Goal: Task Accomplishment & Management: Use online tool/utility

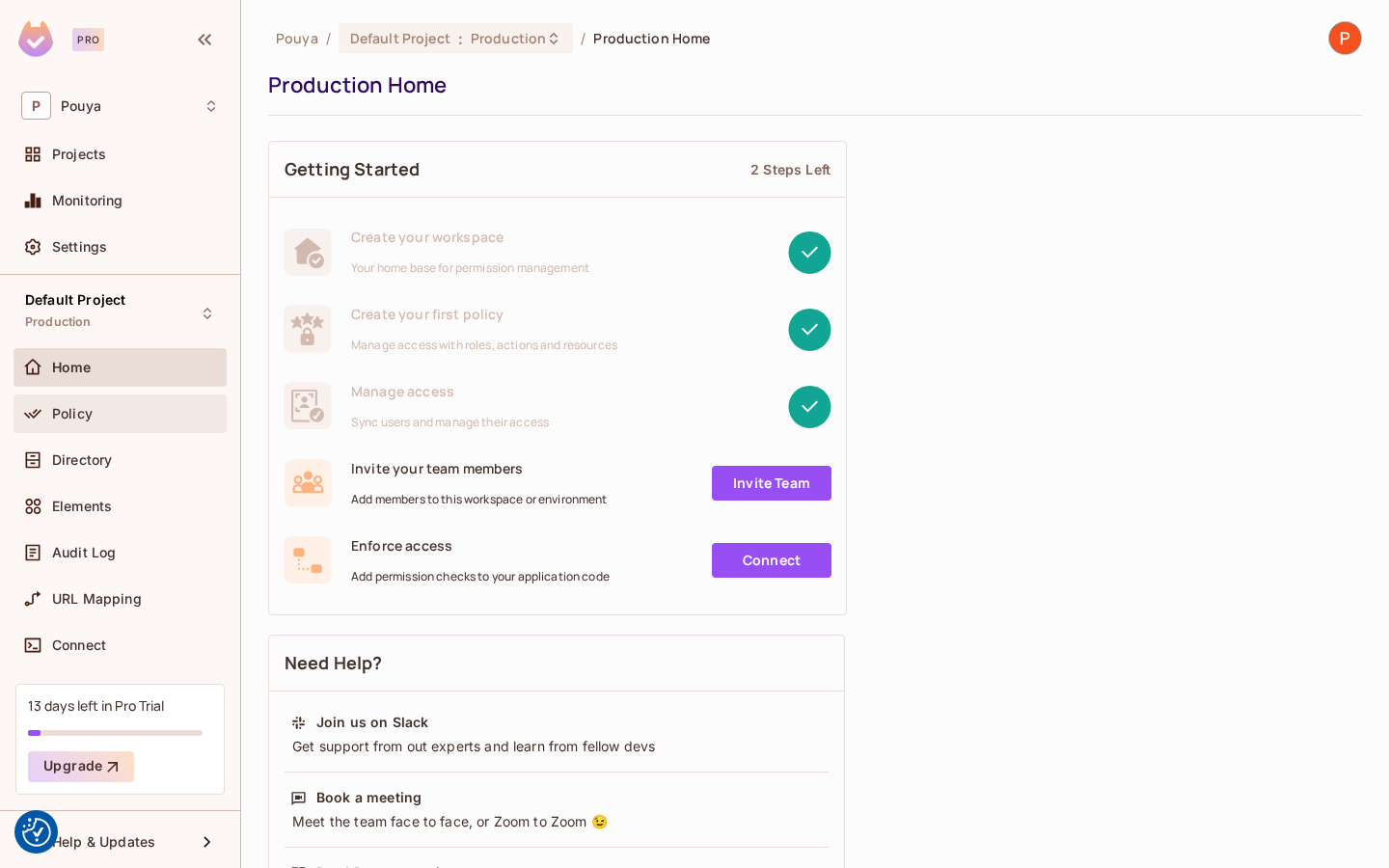
click at [109, 412] on div "Policy" at bounding box center [135, 414] width 167 height 16
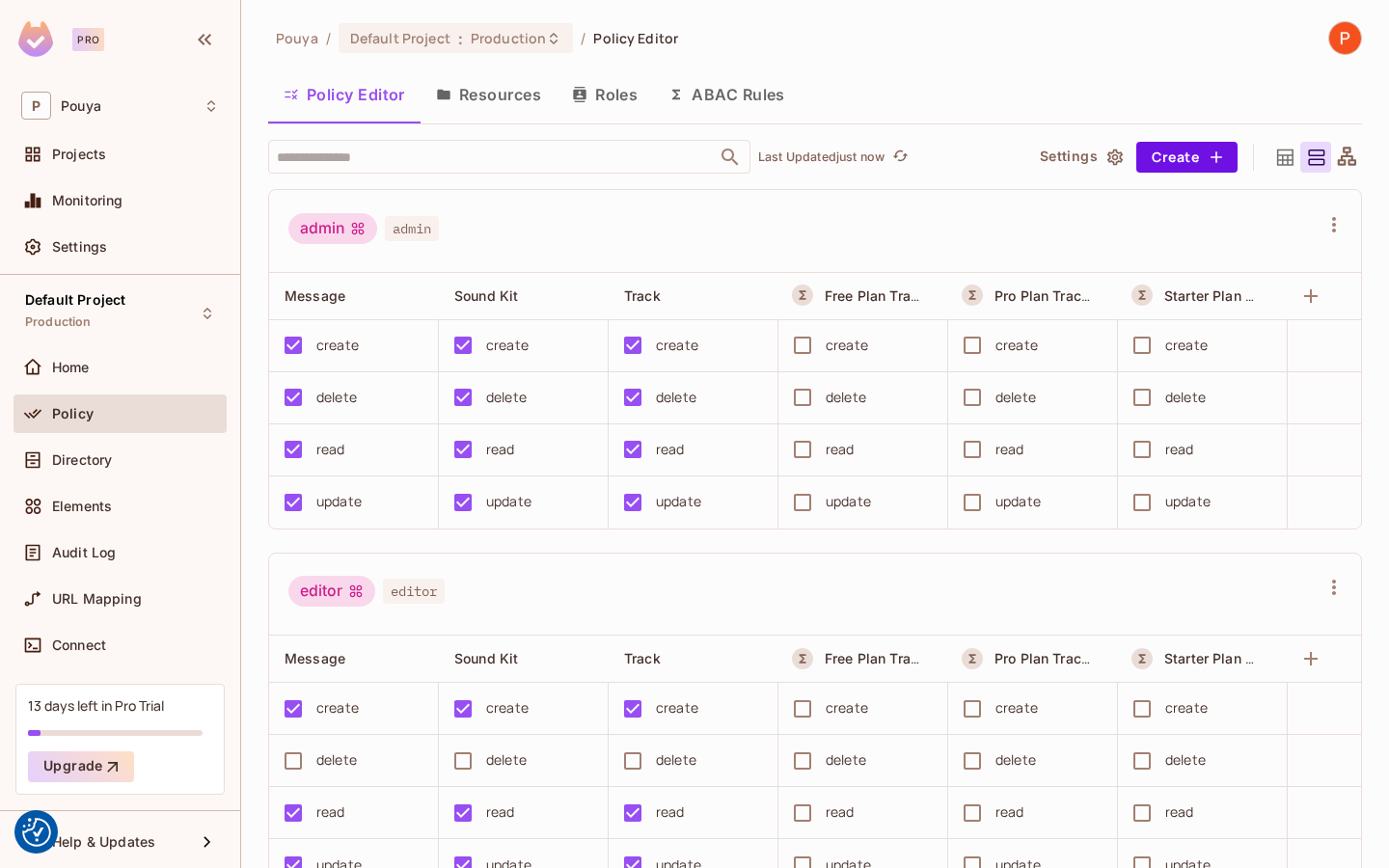
click at [528, 100] on button "Resources" at bounding box center [488, 94] width 136 height 48
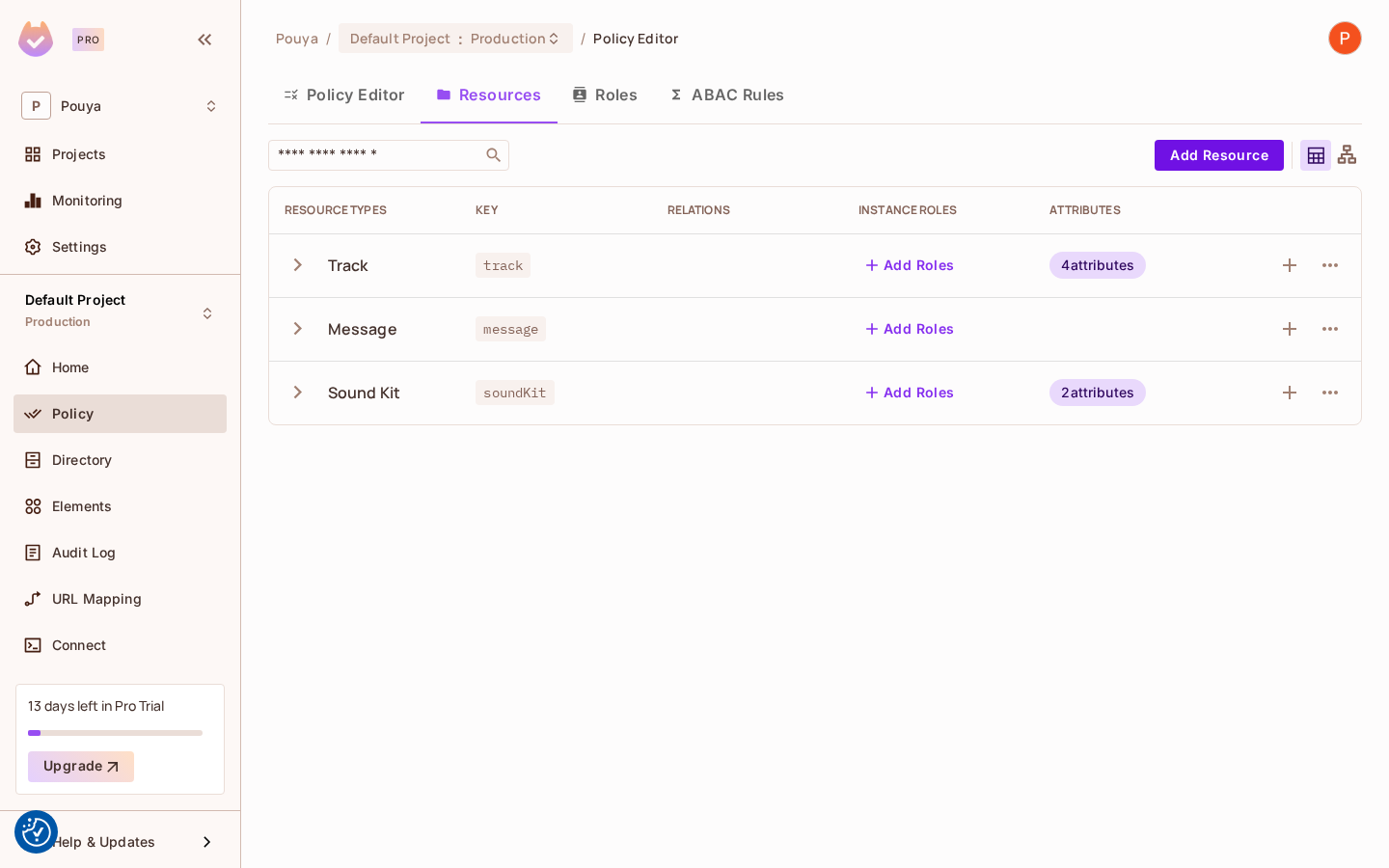
click at [752, 96] on button "ABAC Rules" at bounding box center [726, 94] width 148 height 48
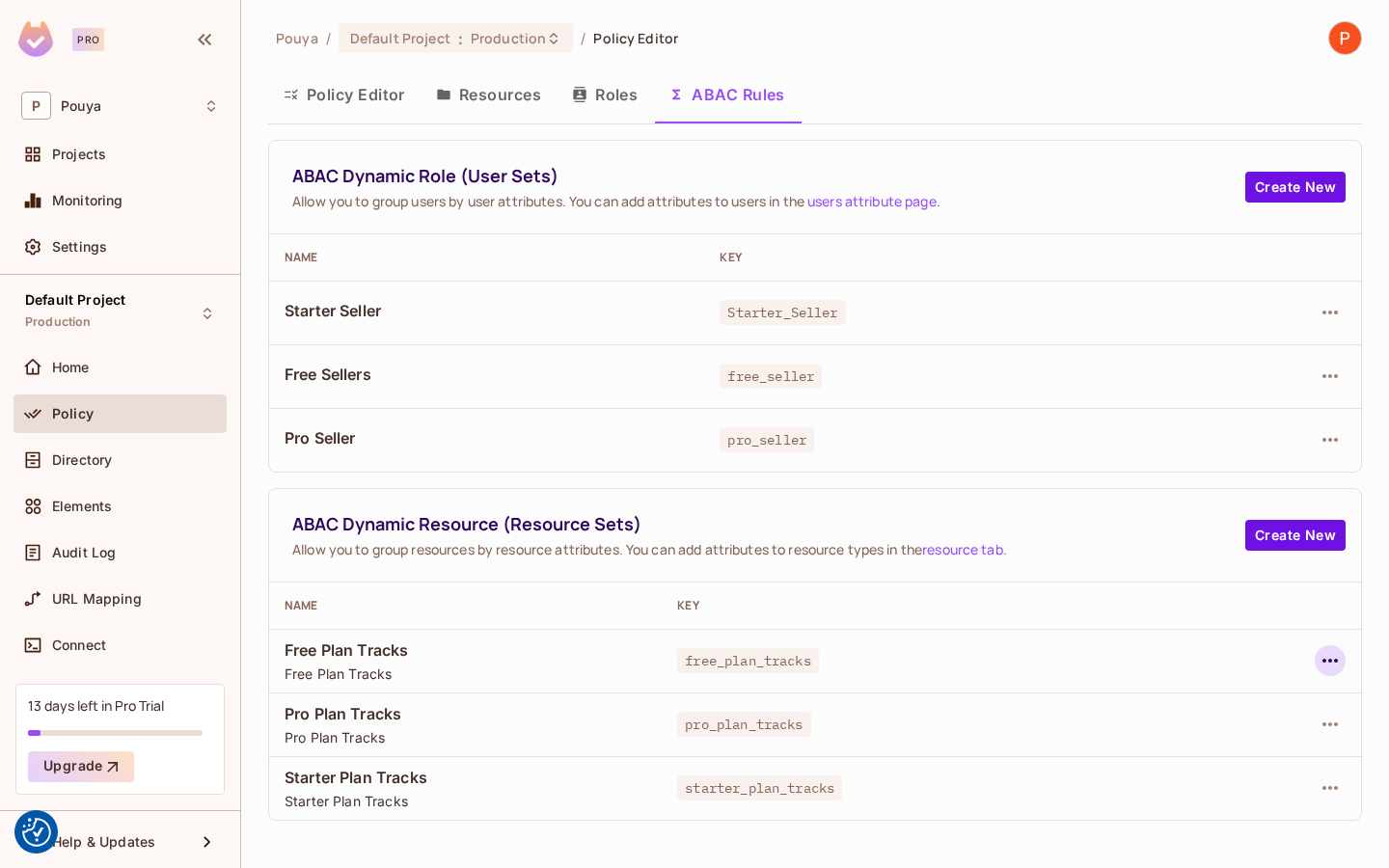
click at [1328, 666] on icon "button" at bounding box center [1330, 661] width 23 height 23
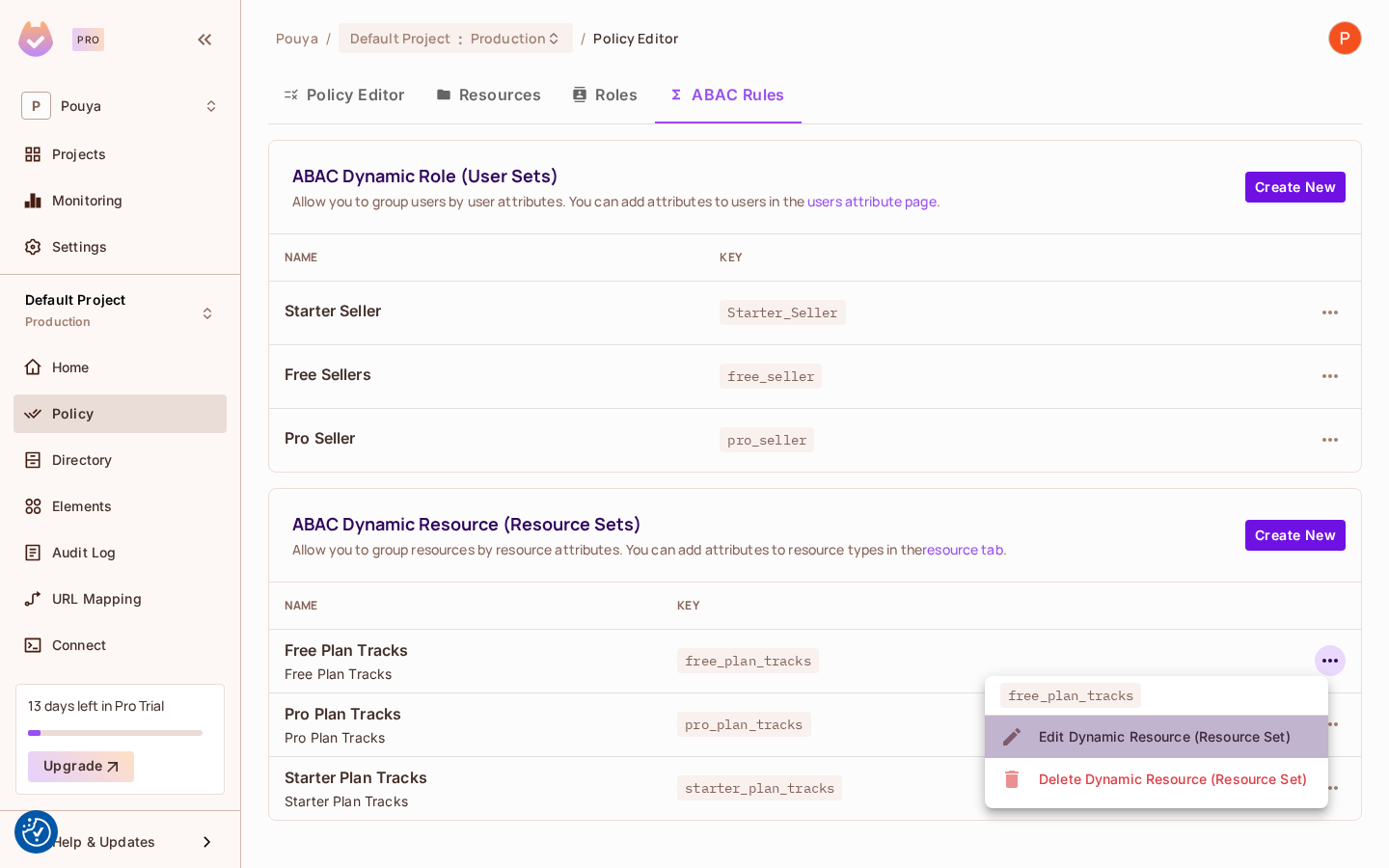
click at [1227, 731] on div "Edit Dynamic Resource (Resource Set)" at bounding box center [1164, 737] width 252 height 20
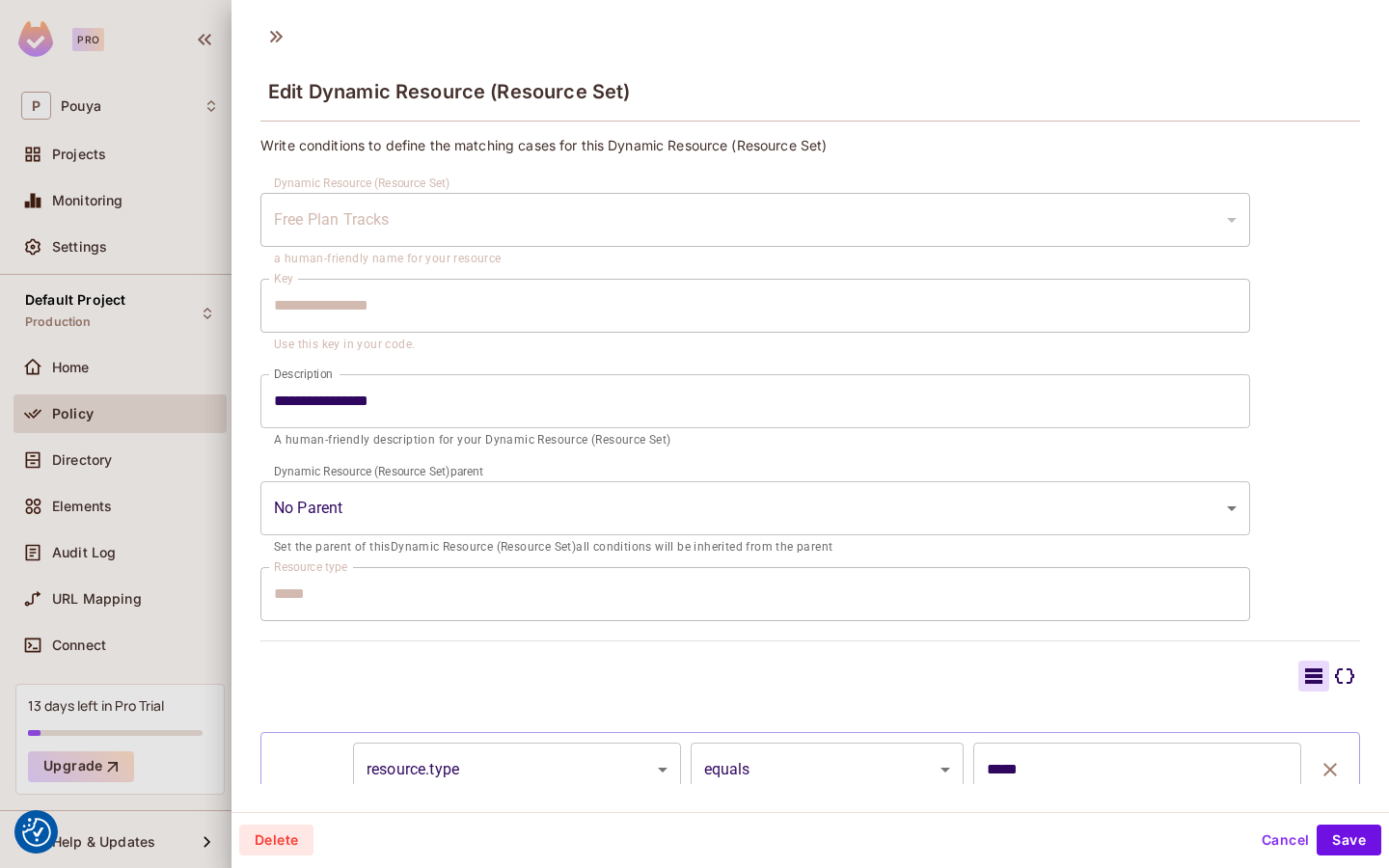
scroll to position [172, 0]
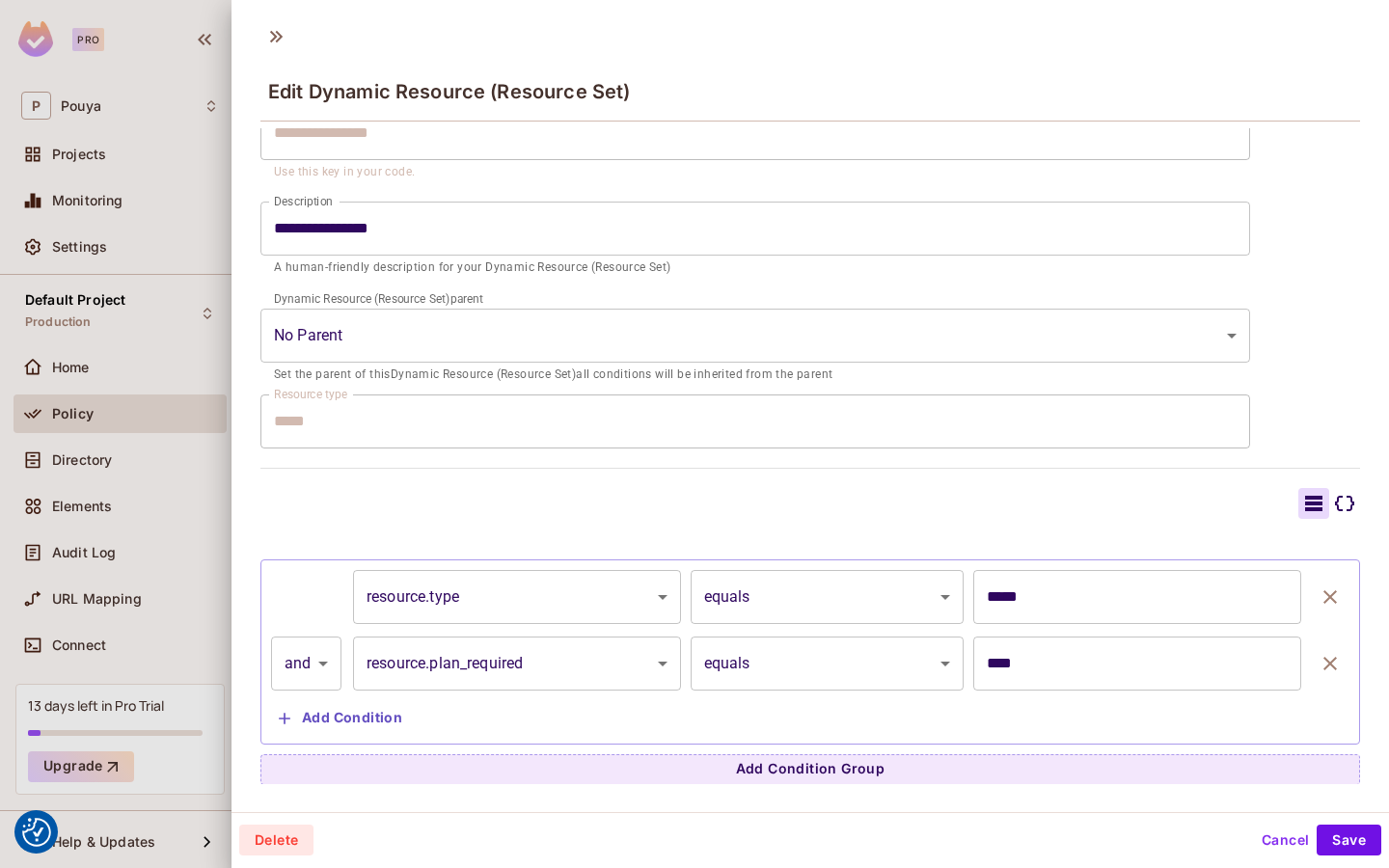
click at [1006, 592] on input "*****" at bounding box center [1136, 596] width 328 height 54
click at [1085, 593] on input "*****" at bounding box center [1136, 596] width 328 height 54
click at [880, 593] on body "We use cookies to enhance your browsing experience, serve personalized ads or c…" at bounding box center [694, 434] width 1389 height 868
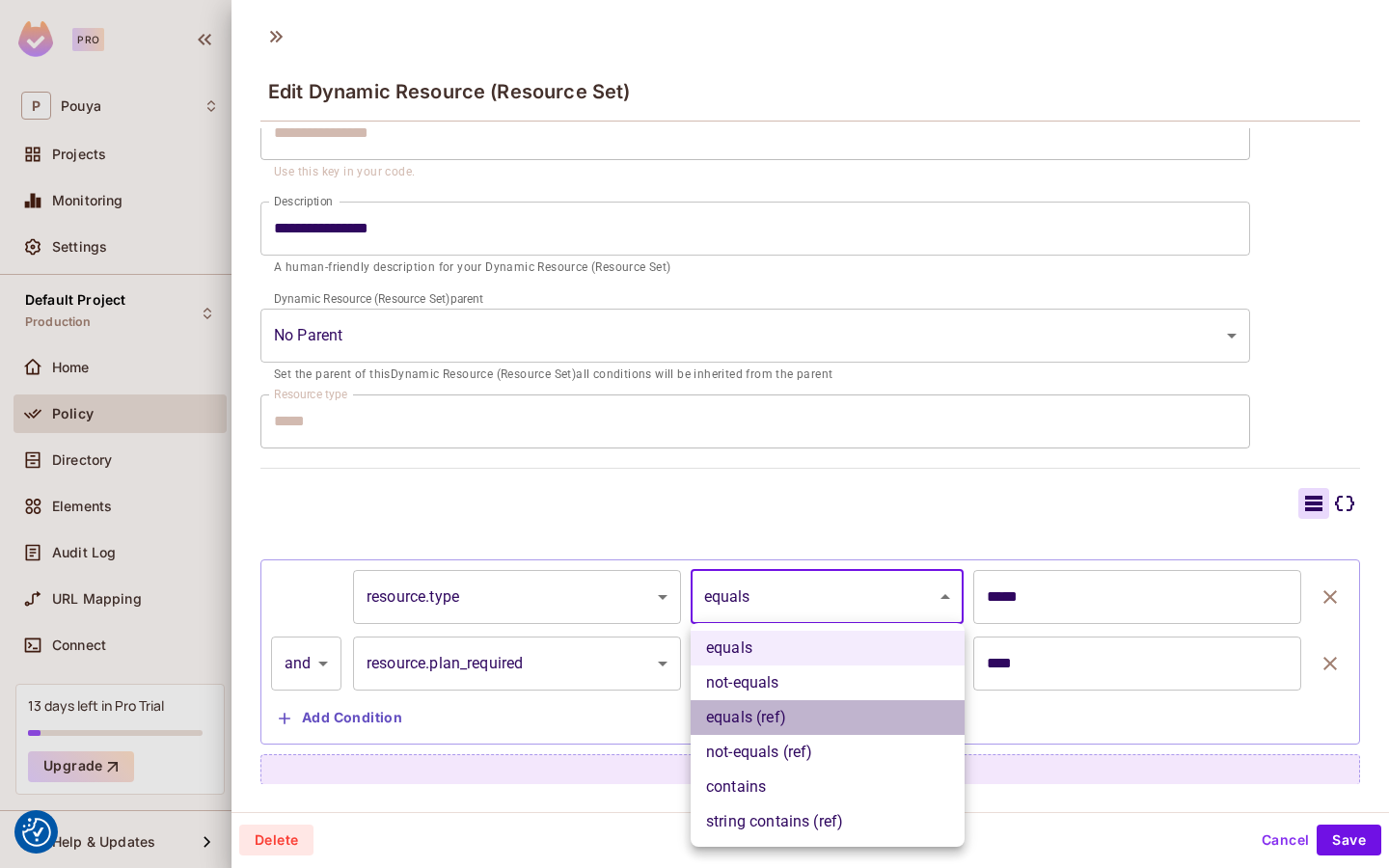
click at [851, 726] on li "equals (ref)" at bounding box center [828, 717] width 274 height 34
type input "**********"
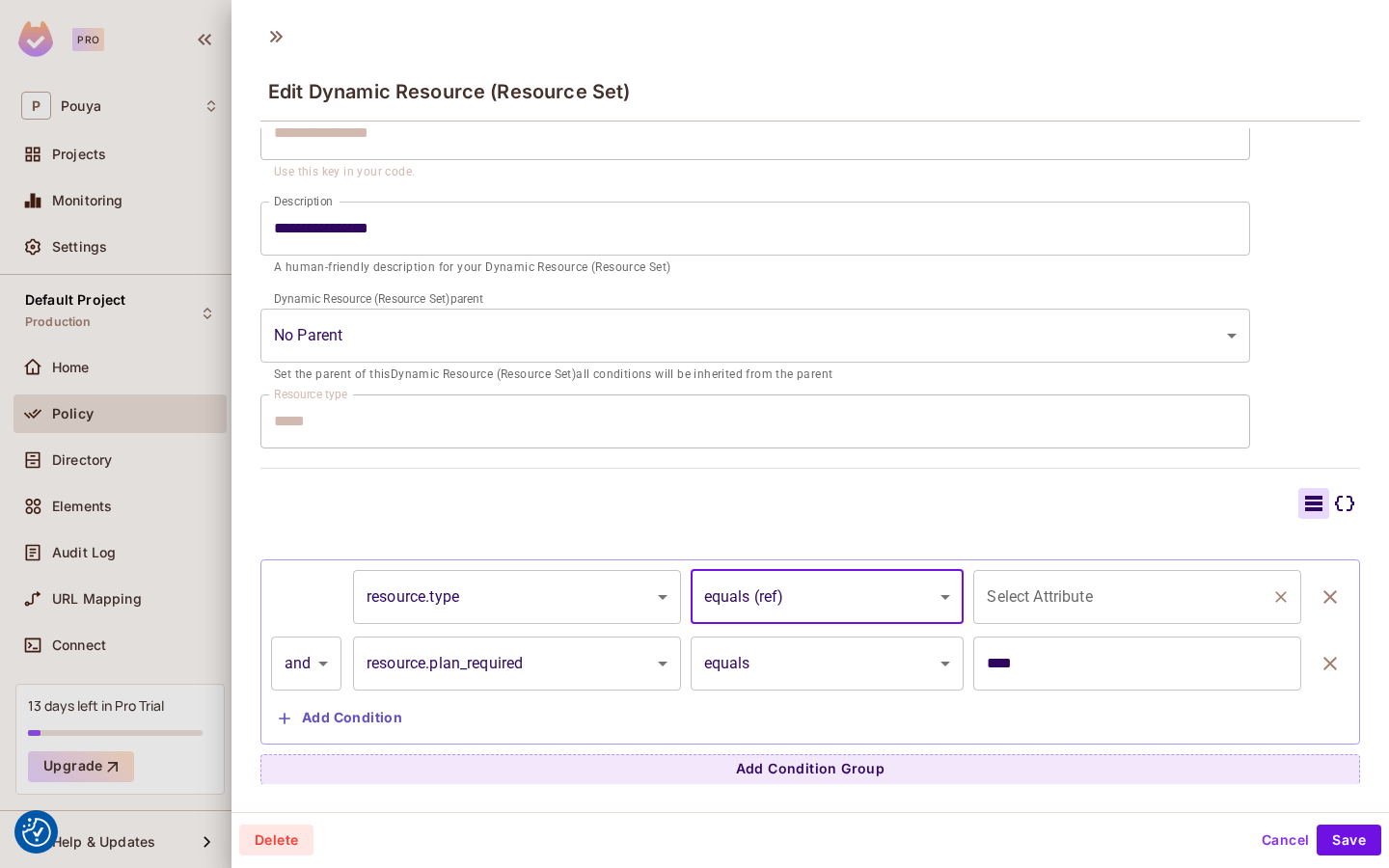
click at [1106, 595] on input "Select Attribute" at bounding box center [1123, 596] width 282 height 36
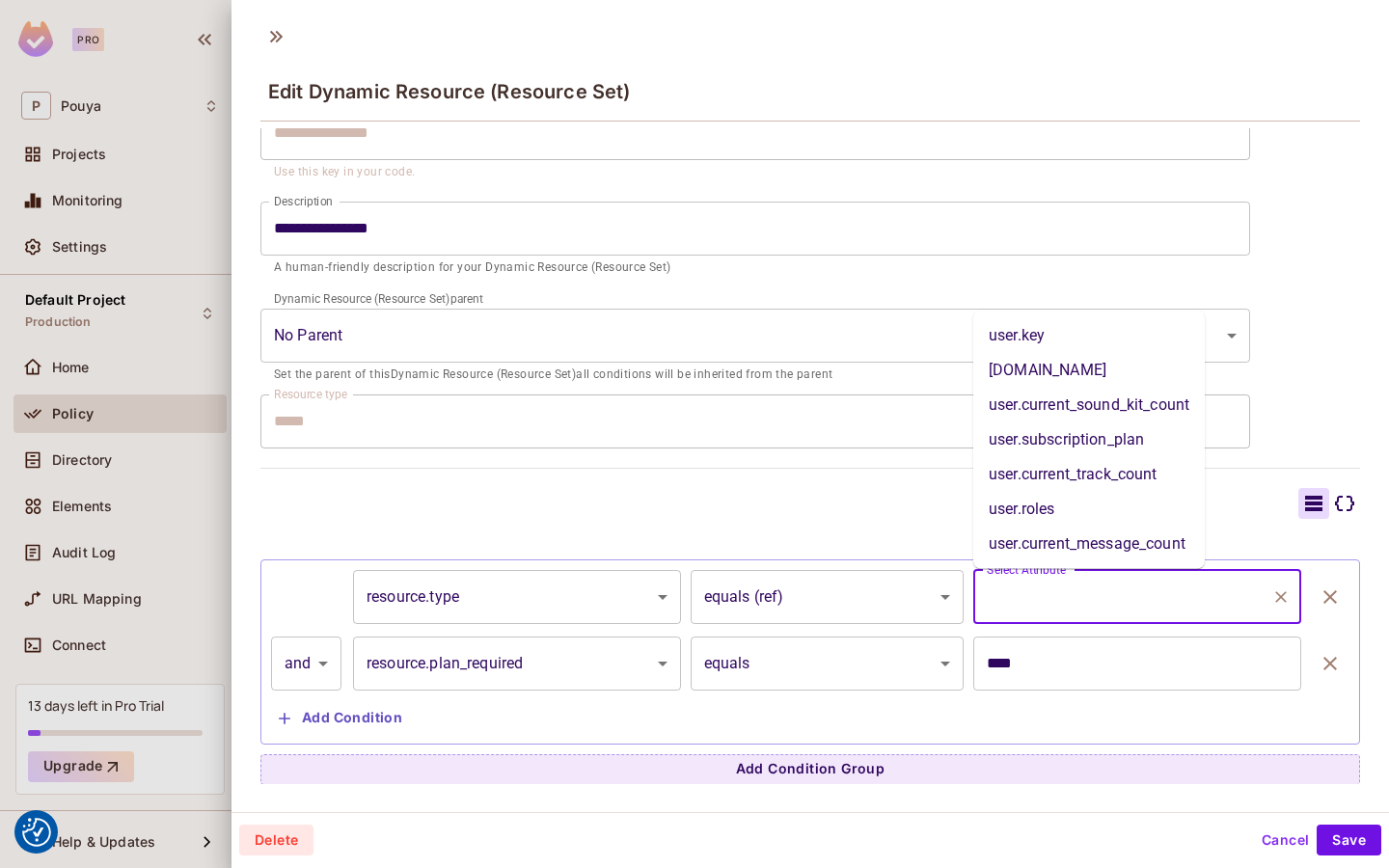
click at [549, 597] on body "We use cookies to enhance your browsing experience, serve personalized ads or c…" at bounding box center [694, 434] width 1389 height 868
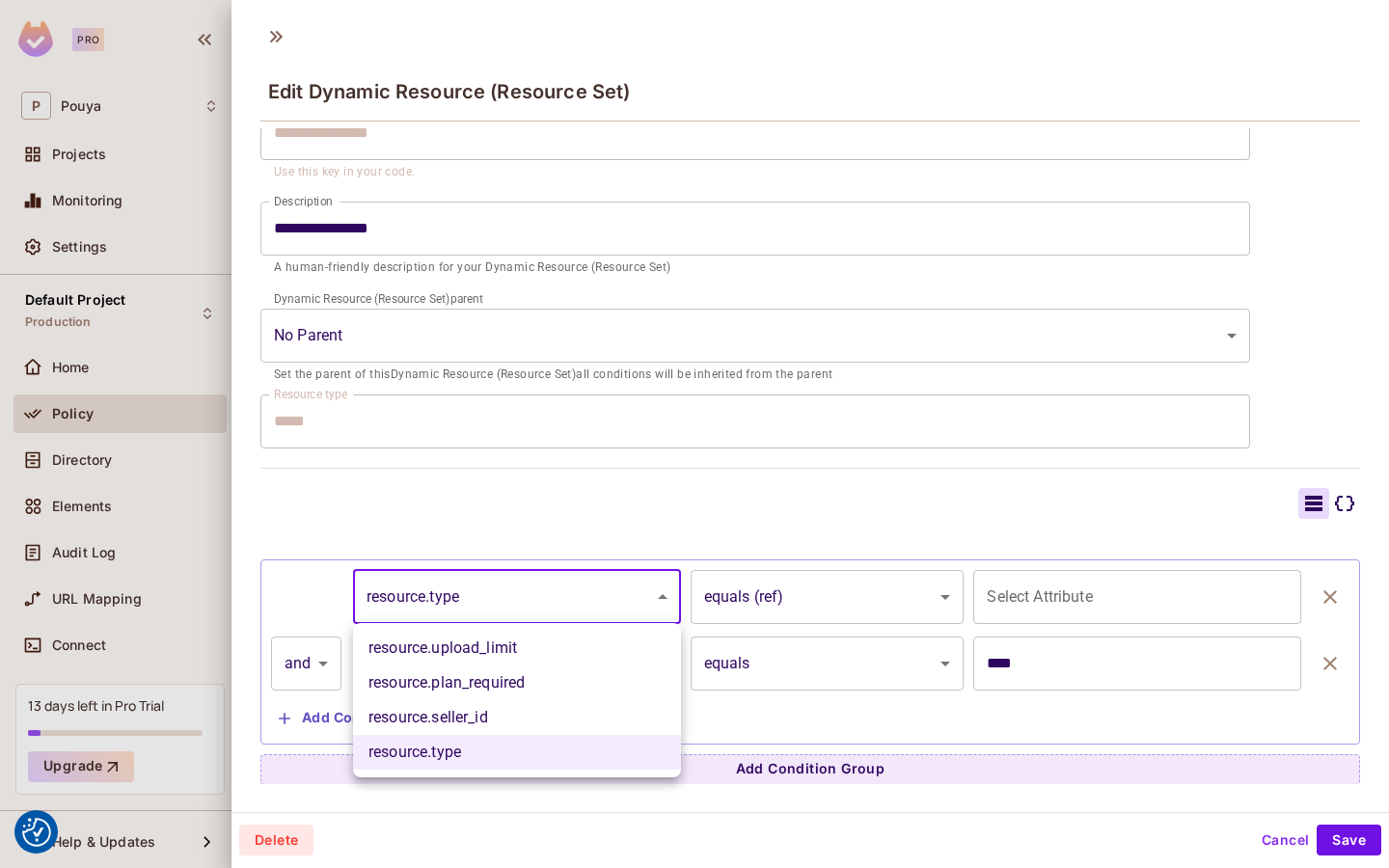
click at [549, 597] on div at bounding box center [694, 434] width 1389 height 868
click at [549, 597] on body "We use cookies to enhance your browsing experience, serve personalized ads or c…" at bounding box center [694, 434] width 1389 height 868
click at [549, 597] on div at bounding box center [694, 434] width 1389 height 868
click at [549, 597] on body "We use cookies to enhance your browsing experience, serve personalized ads or c…" at bounding box center [694, 434] width 1389 height 868
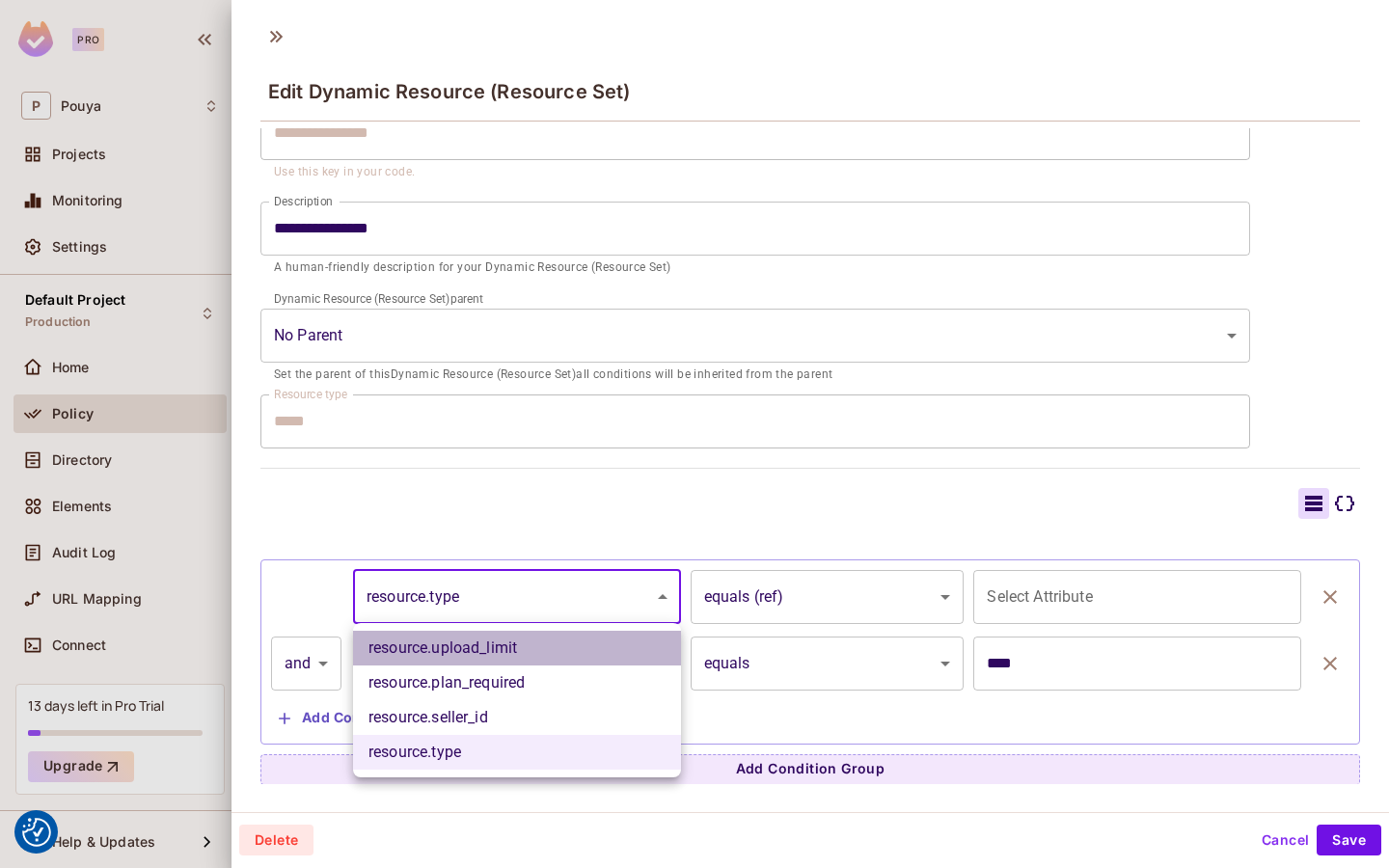
click at [545, 648] on li "resource.upload_limit" at bounding box center [517, 648] width 328 height 34
type input "**********"
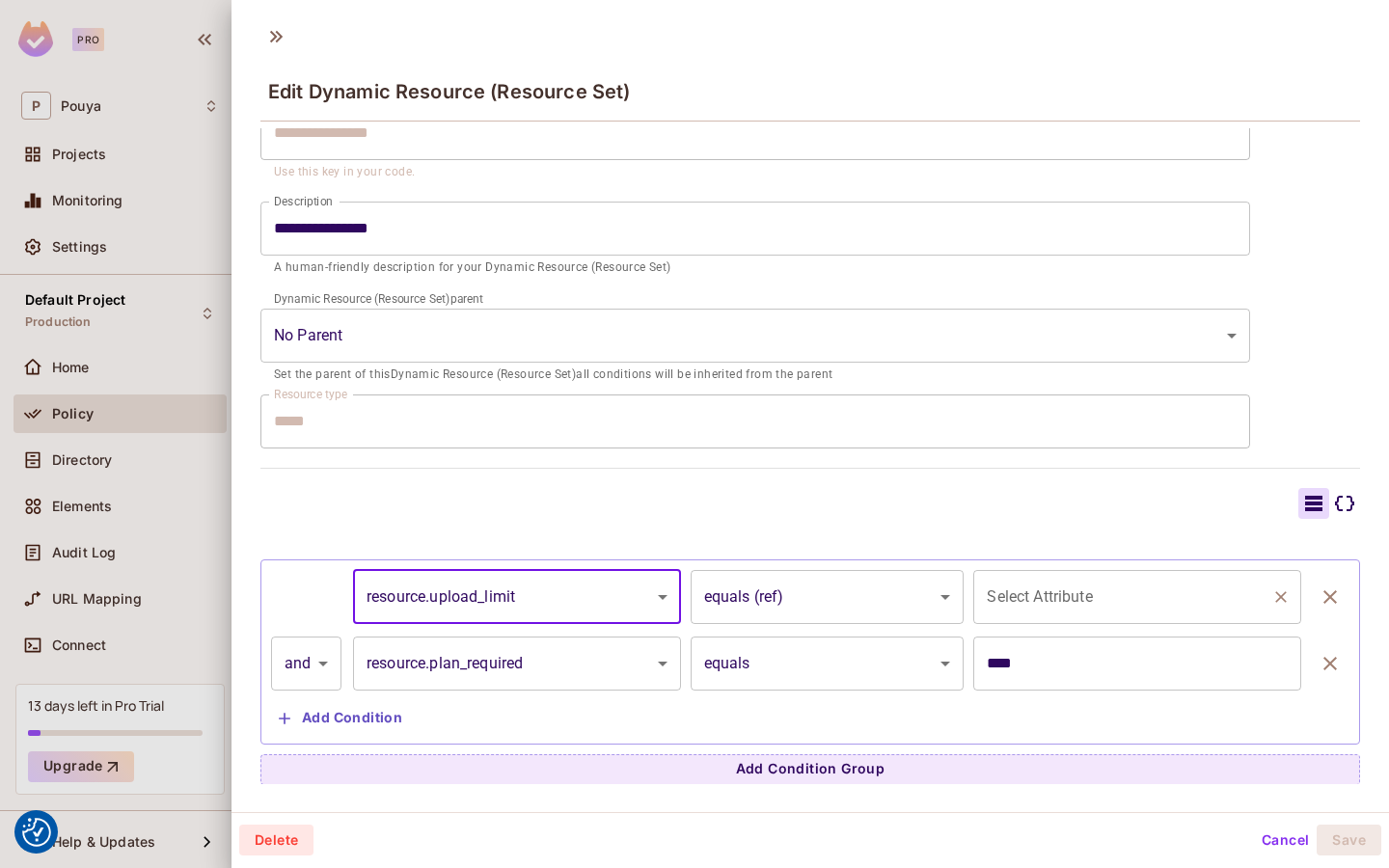
click at [1138, 617] on div "Select Attribute" at bounding box center [1136, 596] width 328 height 54
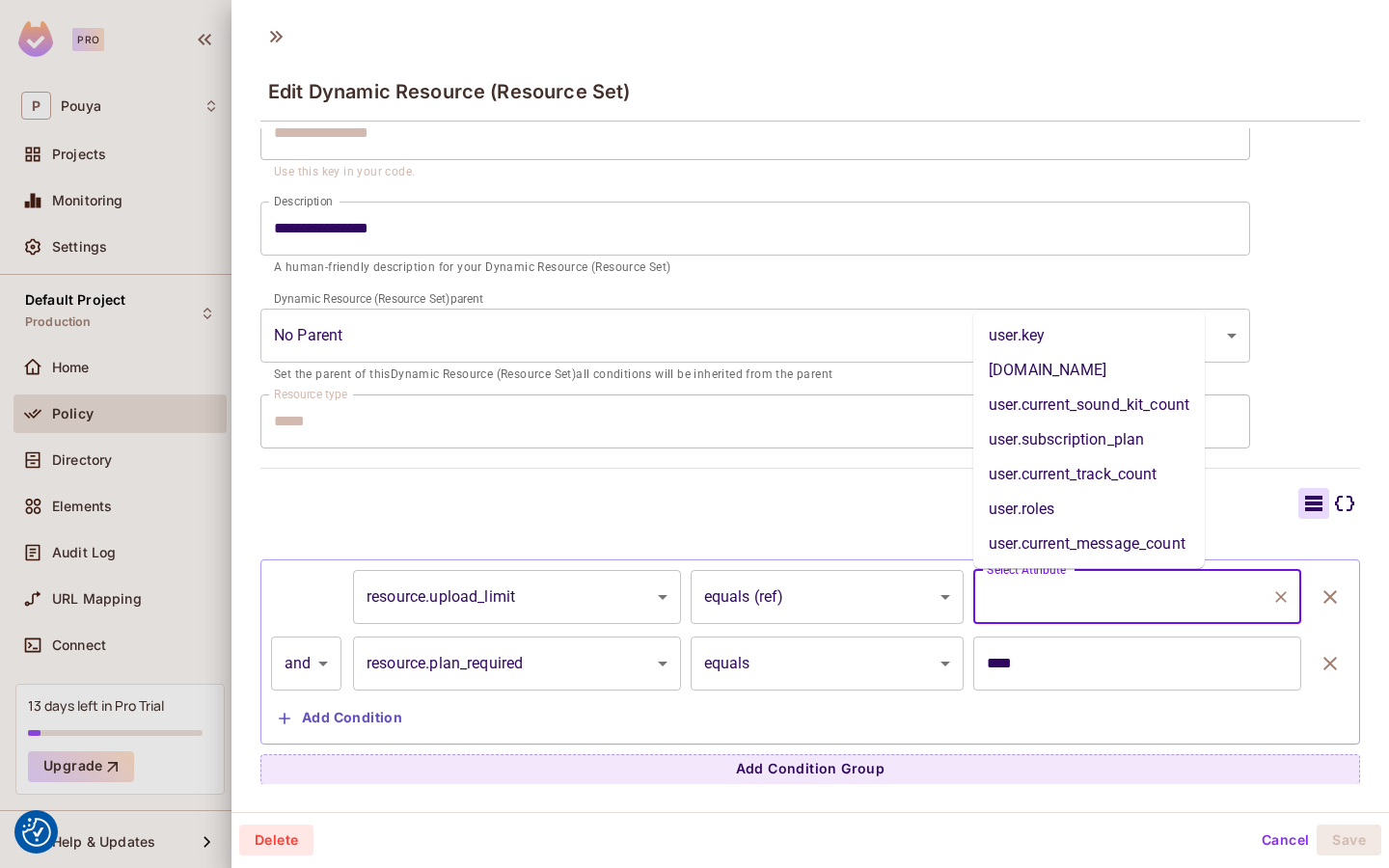
click at [1135, 462] on li "user.current_track_count" at bounding box center [1088, 474] width 232 height 34
type input "**********"
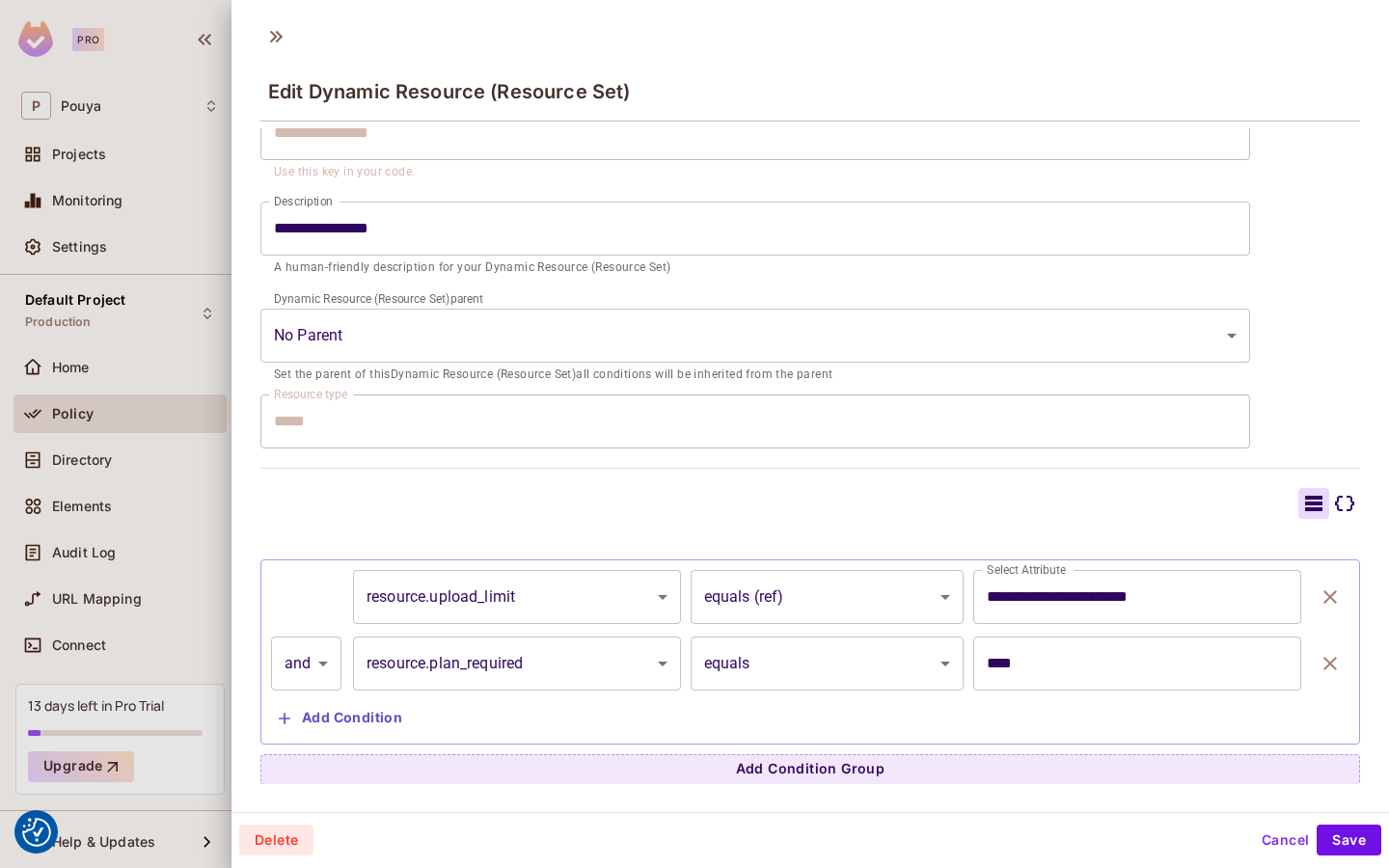
click at [1130, 499] on div at bounding box center [810, 504] width 1100 height 31
click at [782, 608] on body "We use cookies to enhance your browsing experience, serve personalized ads or c…" at bounding box center [694, 434] width 1389 height 868
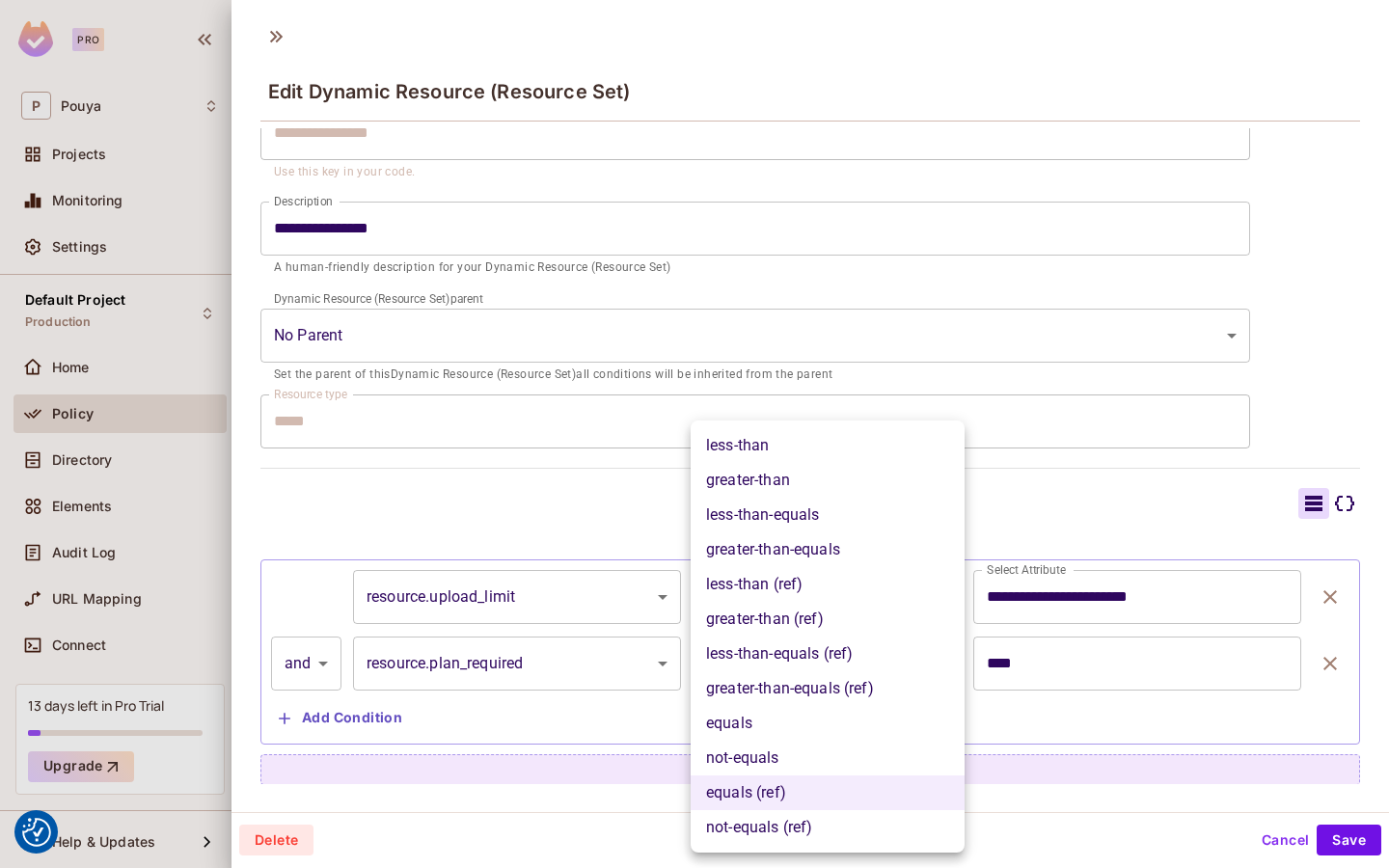
click at [607, 473] on div at bounding box center [694, 434] width 1389 height 868
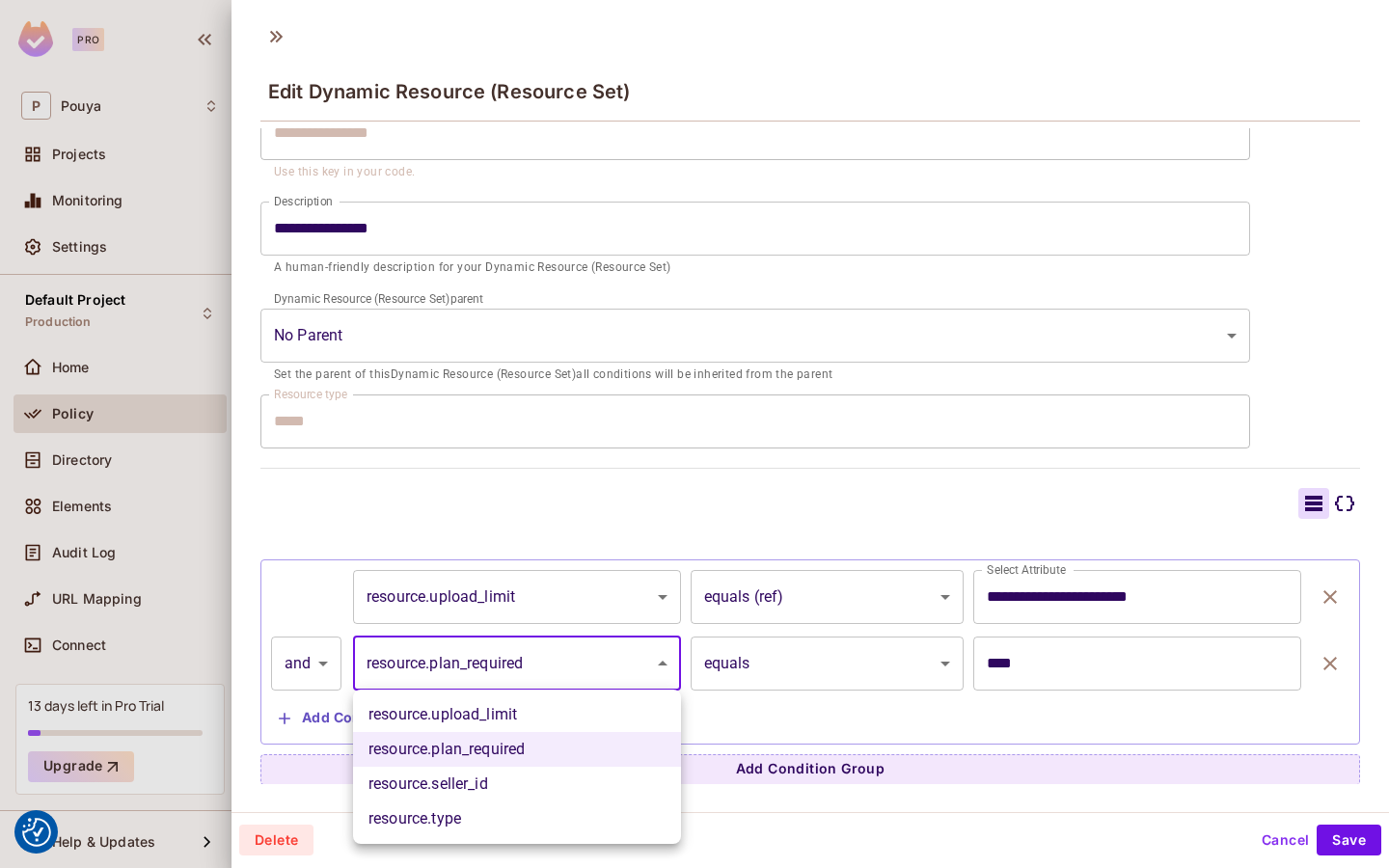
click at [643, 650] on body "We use cookies to enhance your browsing experience, serve personalized ads or c…" at bounding box center [694, 434] width 1389 height 868
click at [668, 539] on div at bounding box center [694, 434] width 1389 height 868
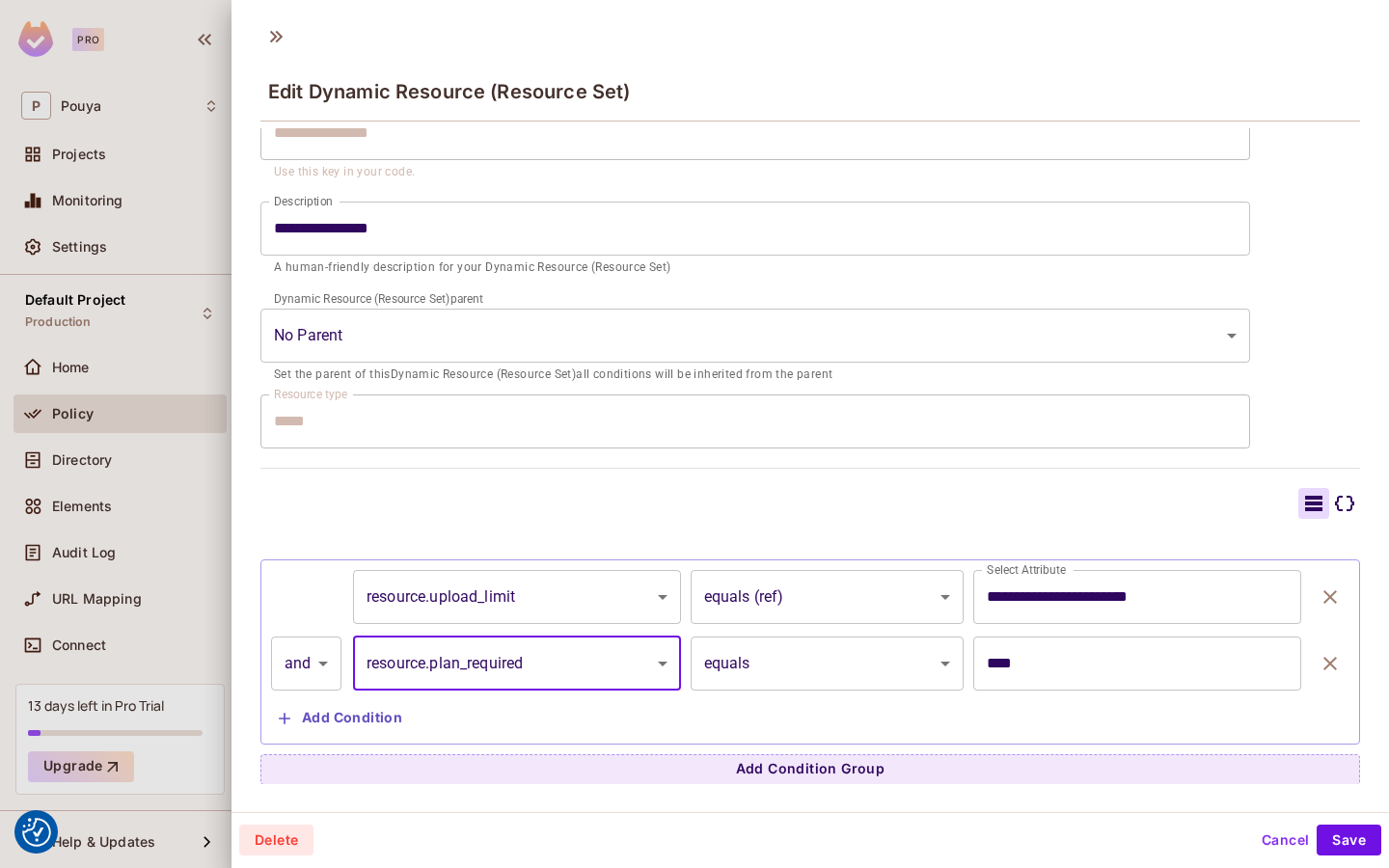
click at [809, 631] on div "**********" at bounding box center [810, 652] width 1079 height 164
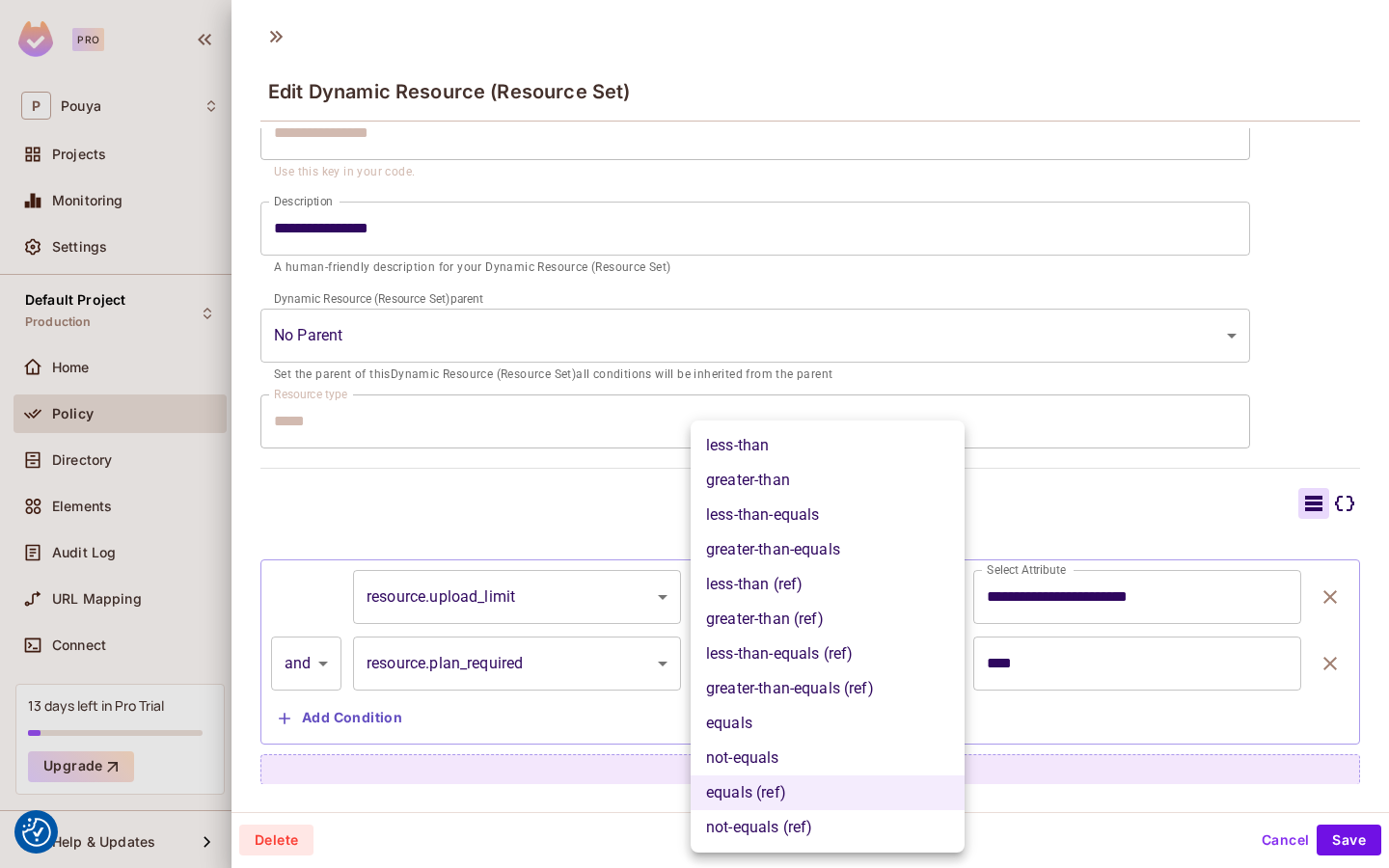
click at [774, 598] on body "We use cookies to enhance your browsing experience, serve personalized ads or c…" at bounding box center [694, 434] width 1389 height 868
click at [572, 540] on div at bounding box center [694, 434] width 1389 height 868
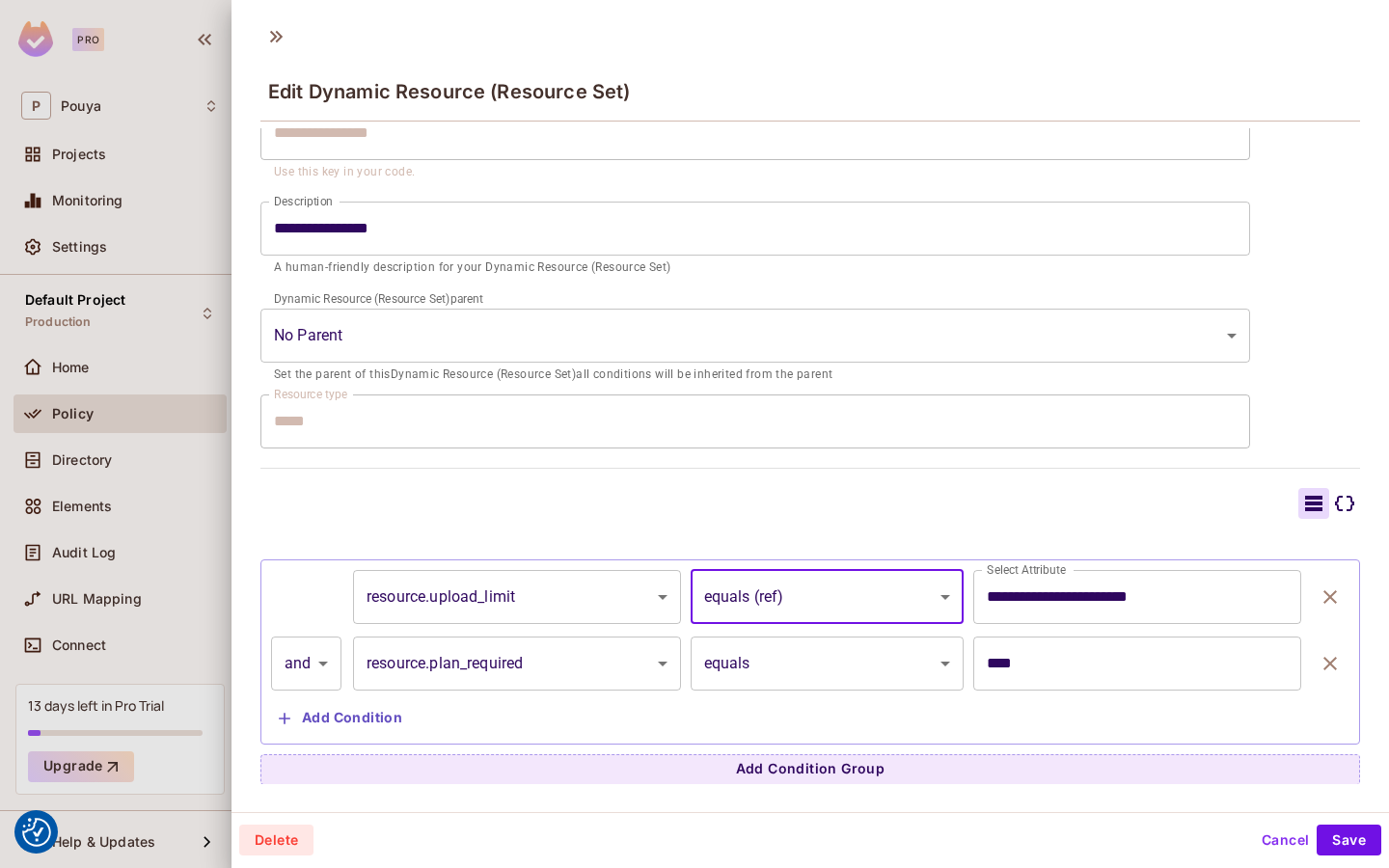
click at [777, 574] on body "We use cookies to enhance your browsing experience, serve personalized ads or c…" at bounding box center [694, 434] width 1389 height 868
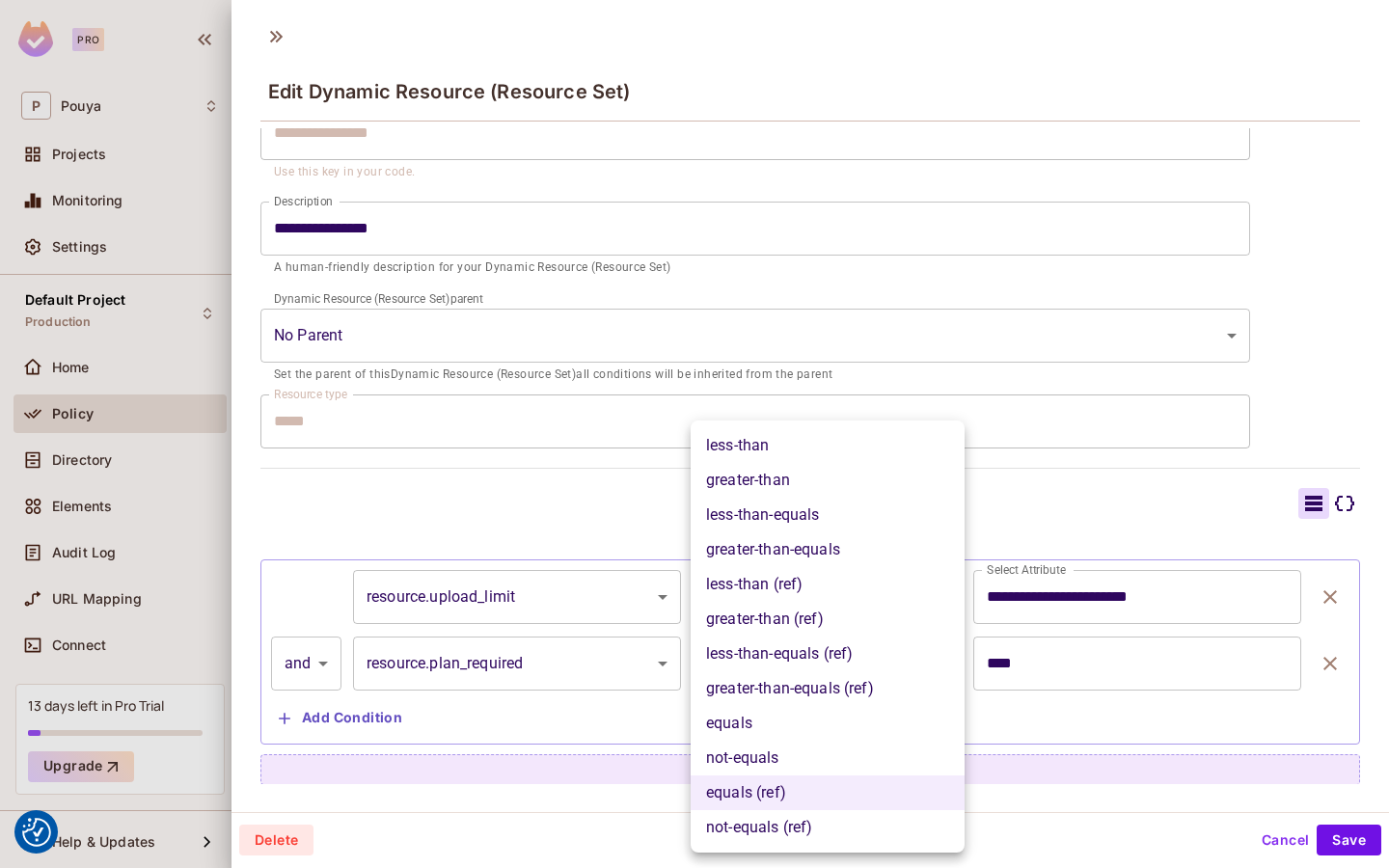
click at [29, 413] on div at bounding box center [694, 434] width 1389 height 868
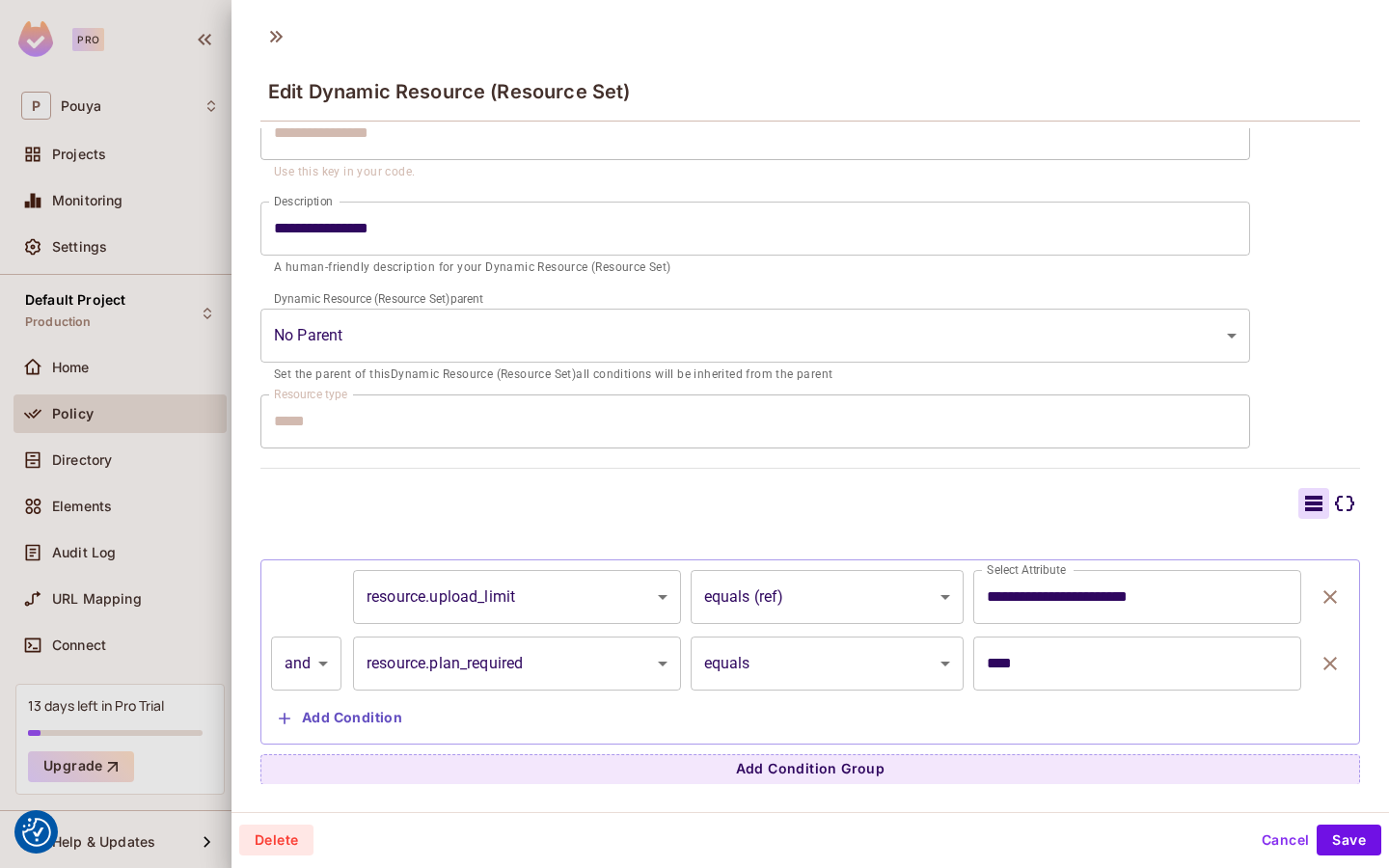
click at [60, 399] on div at bounding box center [694, 434] width 1389 height 868
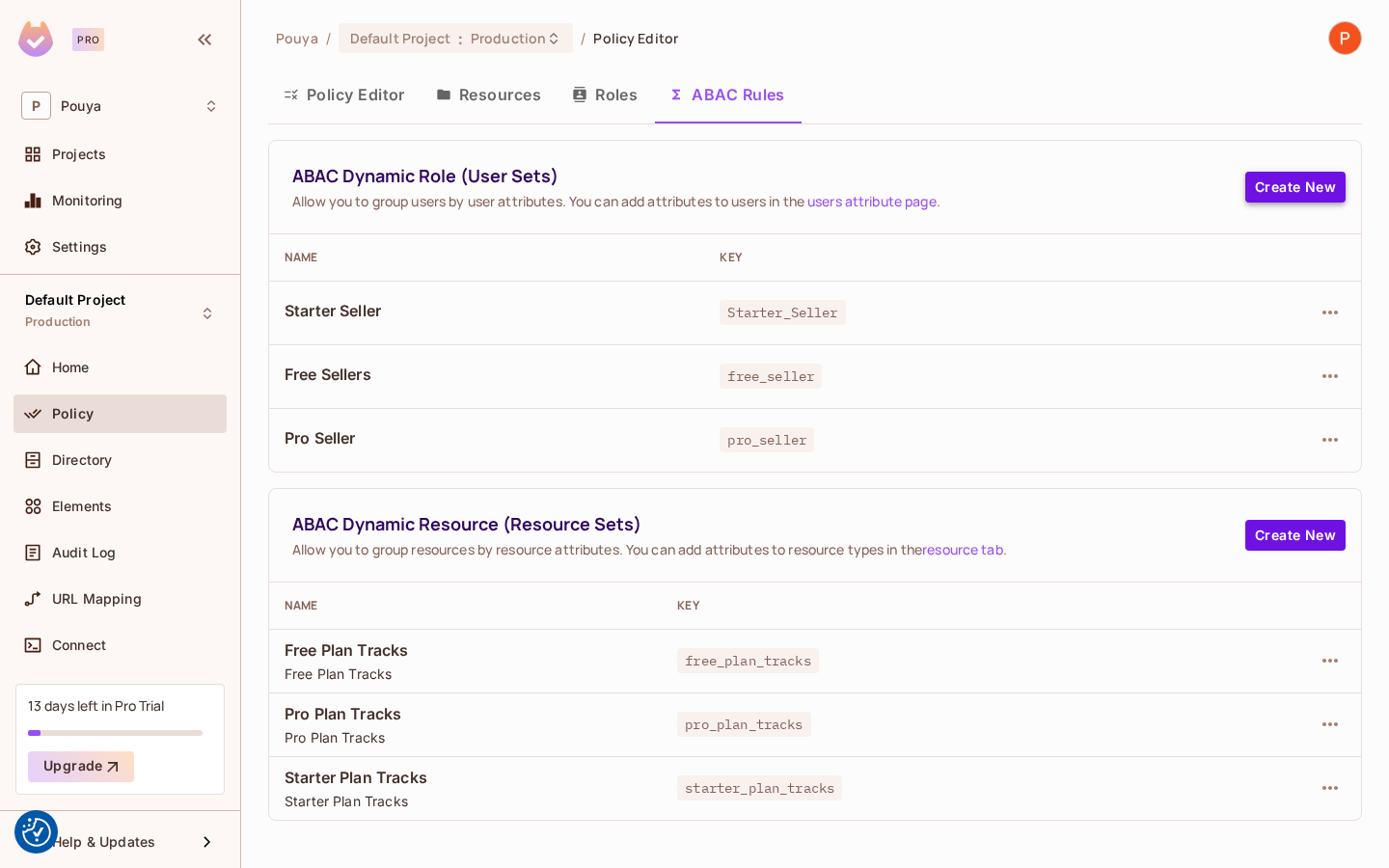
click at [1282, 193] on button "Create New" at bounding box center [1295, 187] width 101 height 31
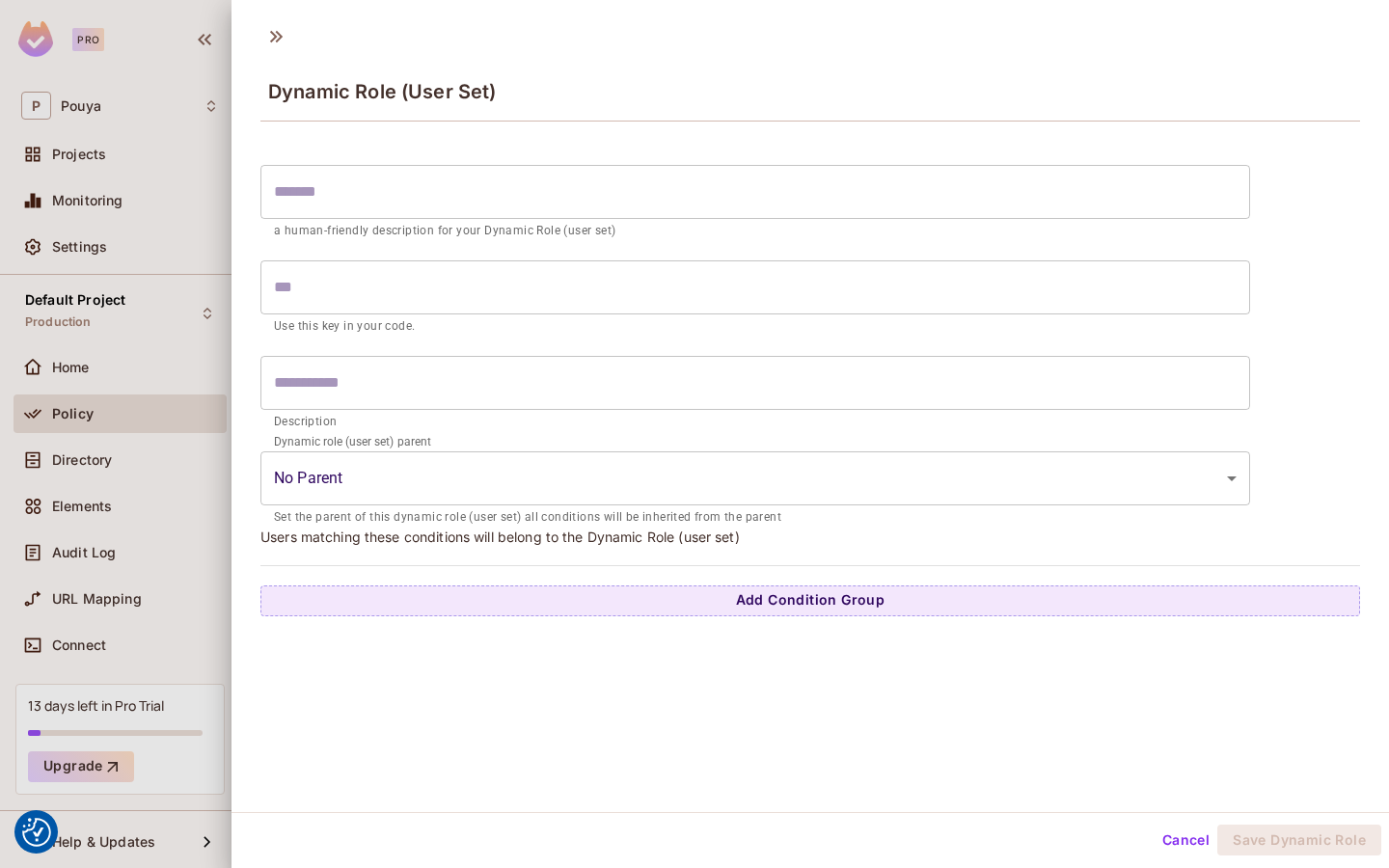
click at [718, 472] on body "We use cookies to enhance your browsing experience, serve personalized ads or c…" at bounding box center [694, 434] width 1389 height 868
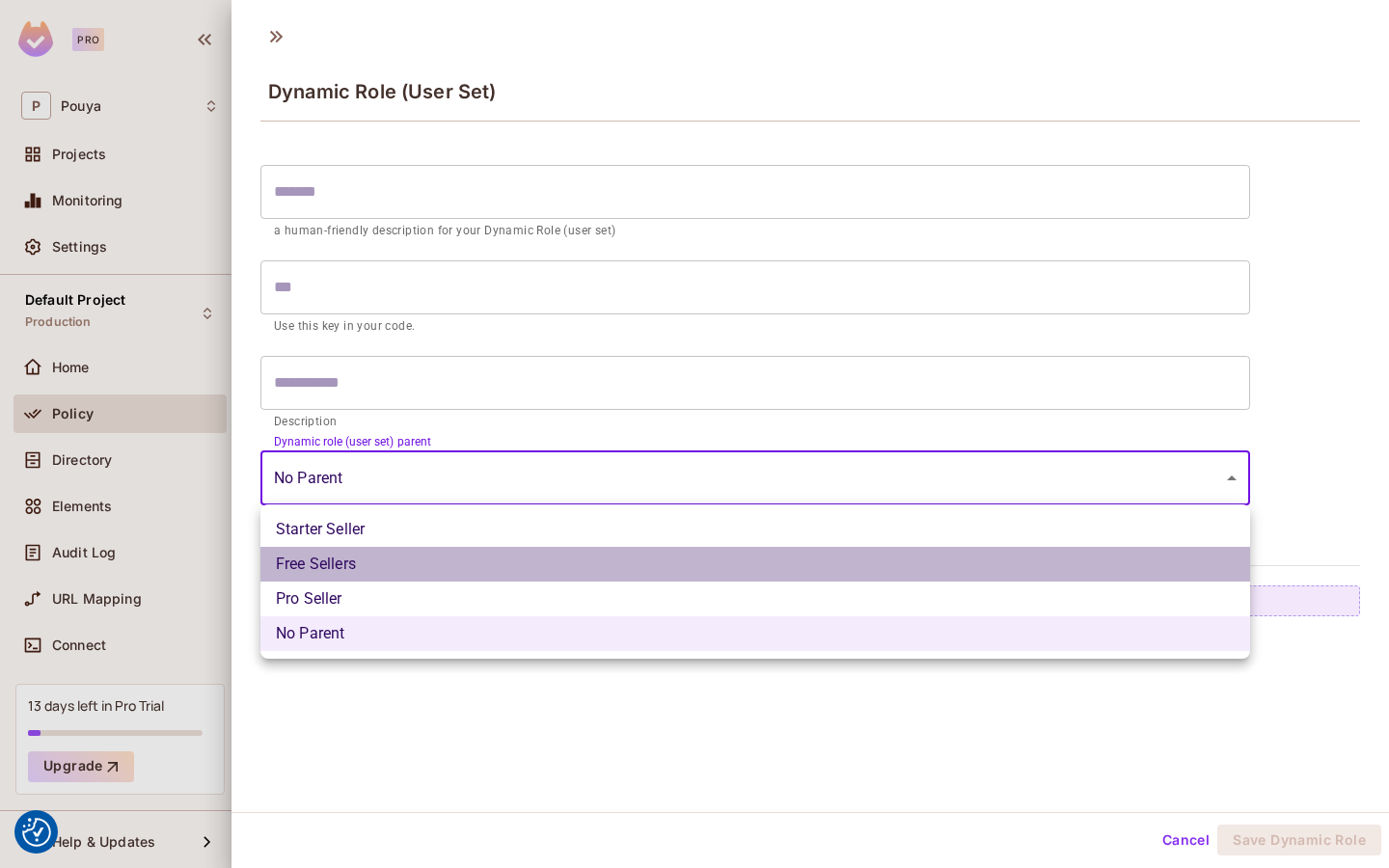
click at [659, 562] on li "Free Sellers" at bounding box center [755, 564] width 990 height 34
type input "**********"
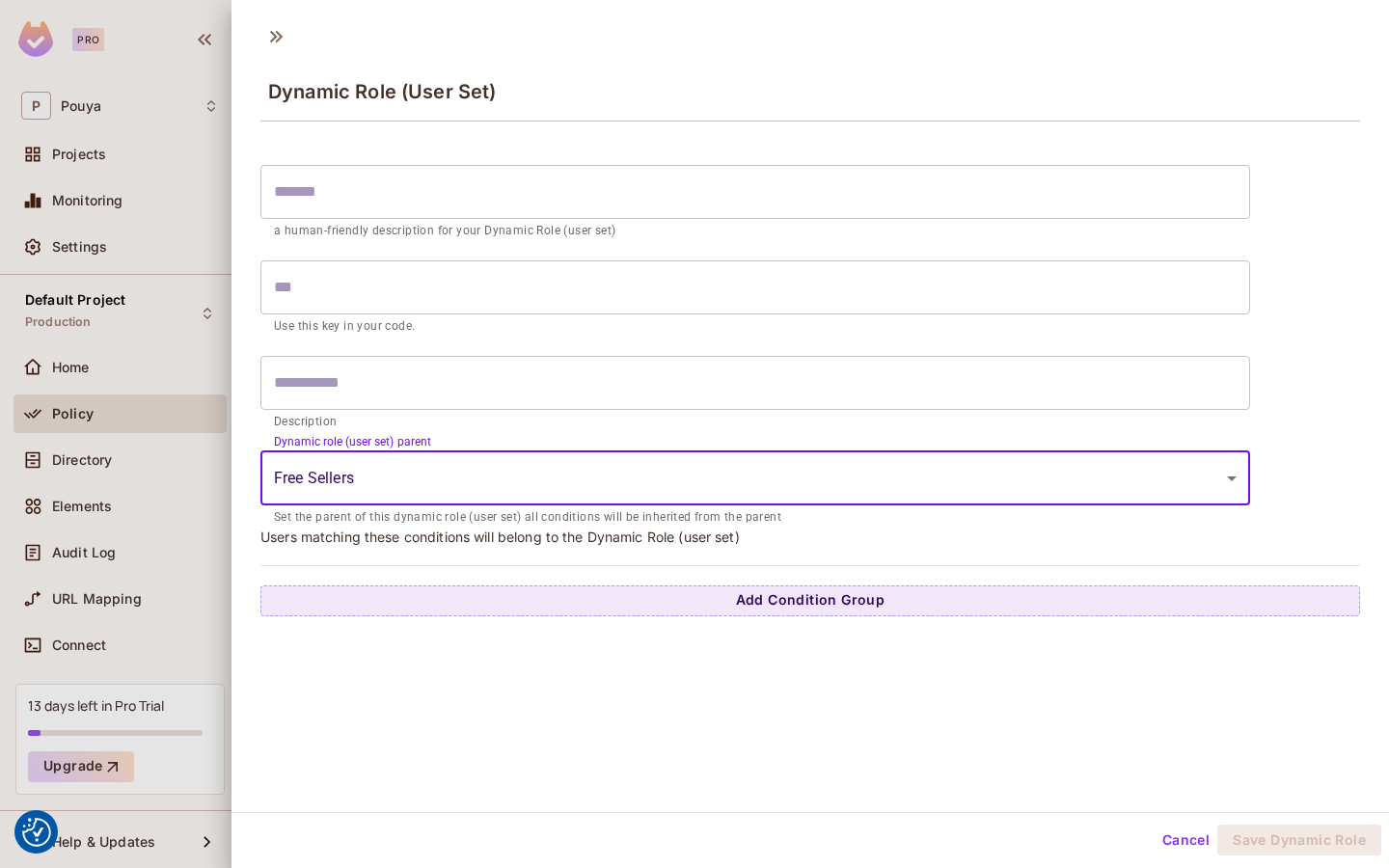
click at [672, 583] on div "**********" at bounding box center [810, 386] width 1100 height 461
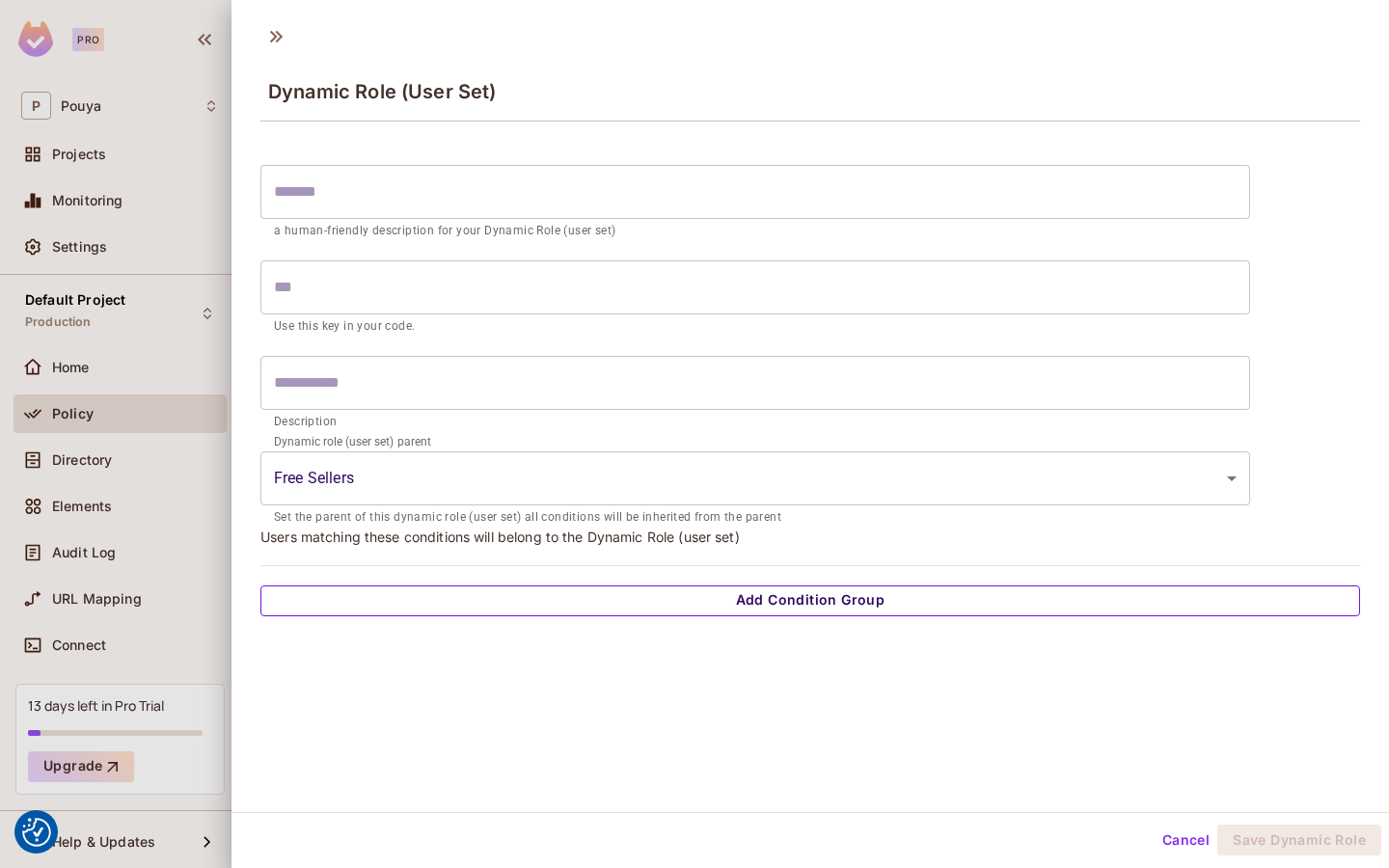
click at [666, 599] on button "Add Condition Group" at bounding box center [810, 601] width 1100 height 31
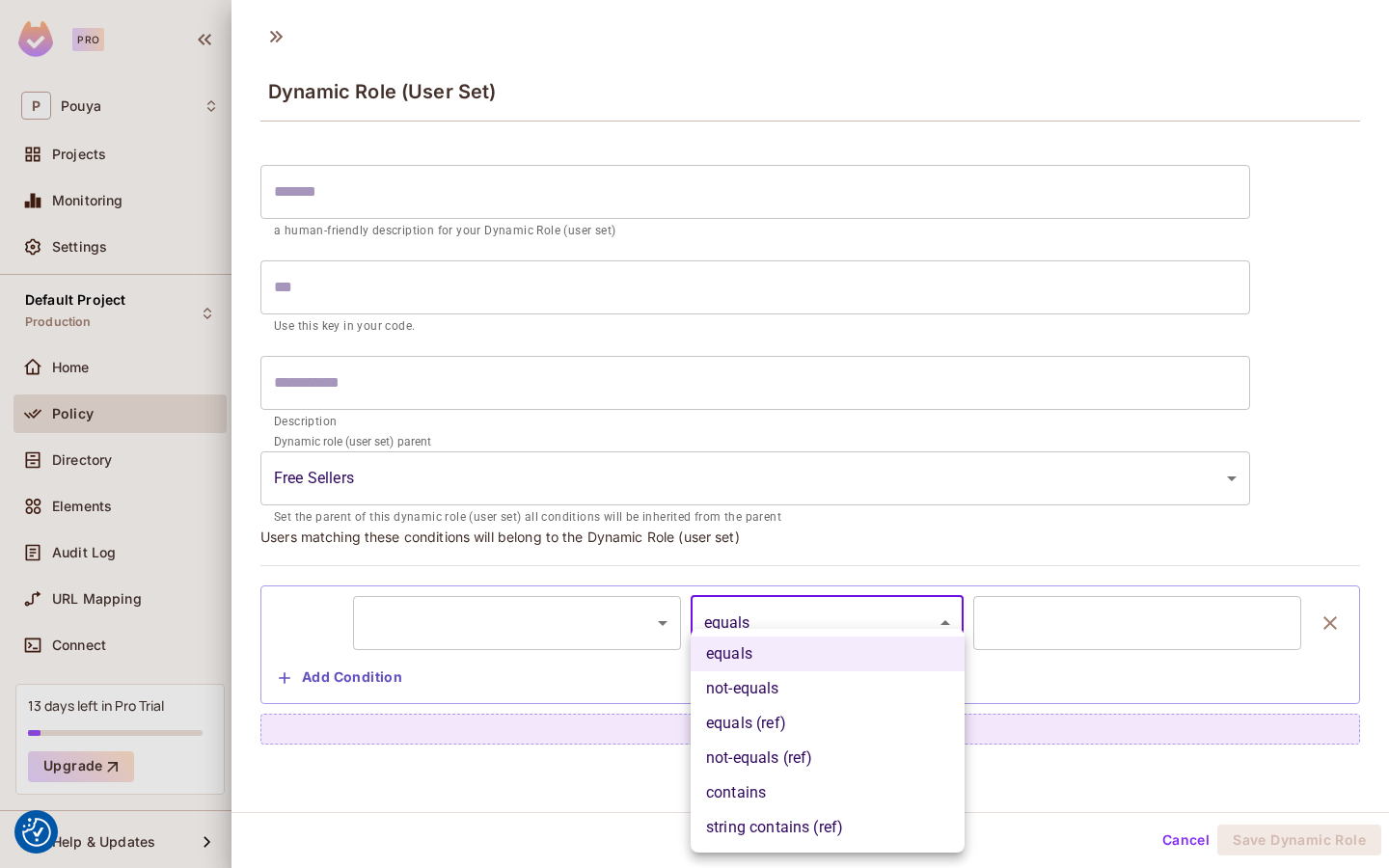
click at [748, 604] on body "We use cookies to enhance your browsing experience, serve personalized ads or c…" at bounding box center [694, 434] width 1389 height 868
click at [37, 288] on div at bounding box center [694, 434] width 1389 height 868
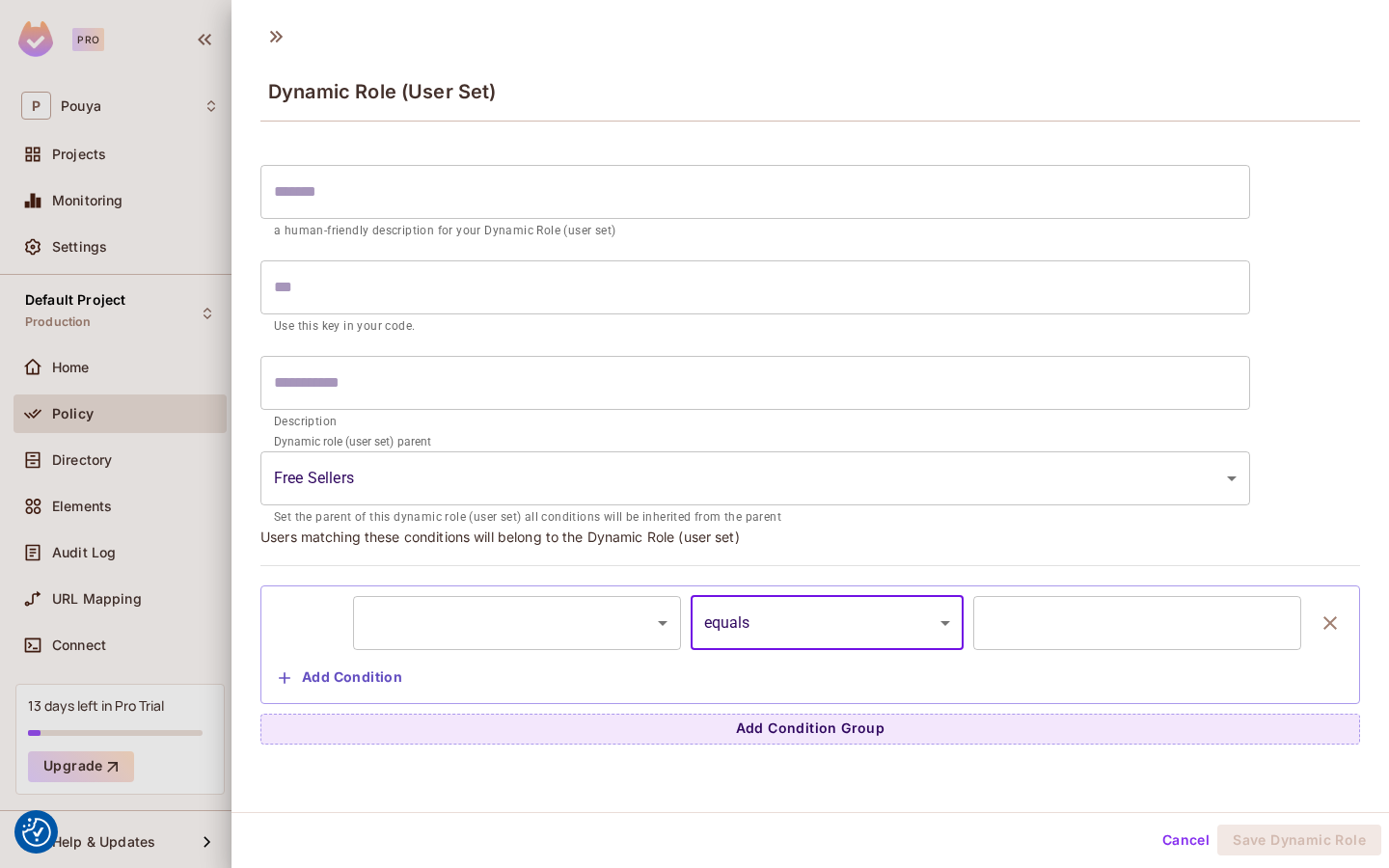
click at [25, 479] on div at bounding box center [694, 434] width 1389 height 868
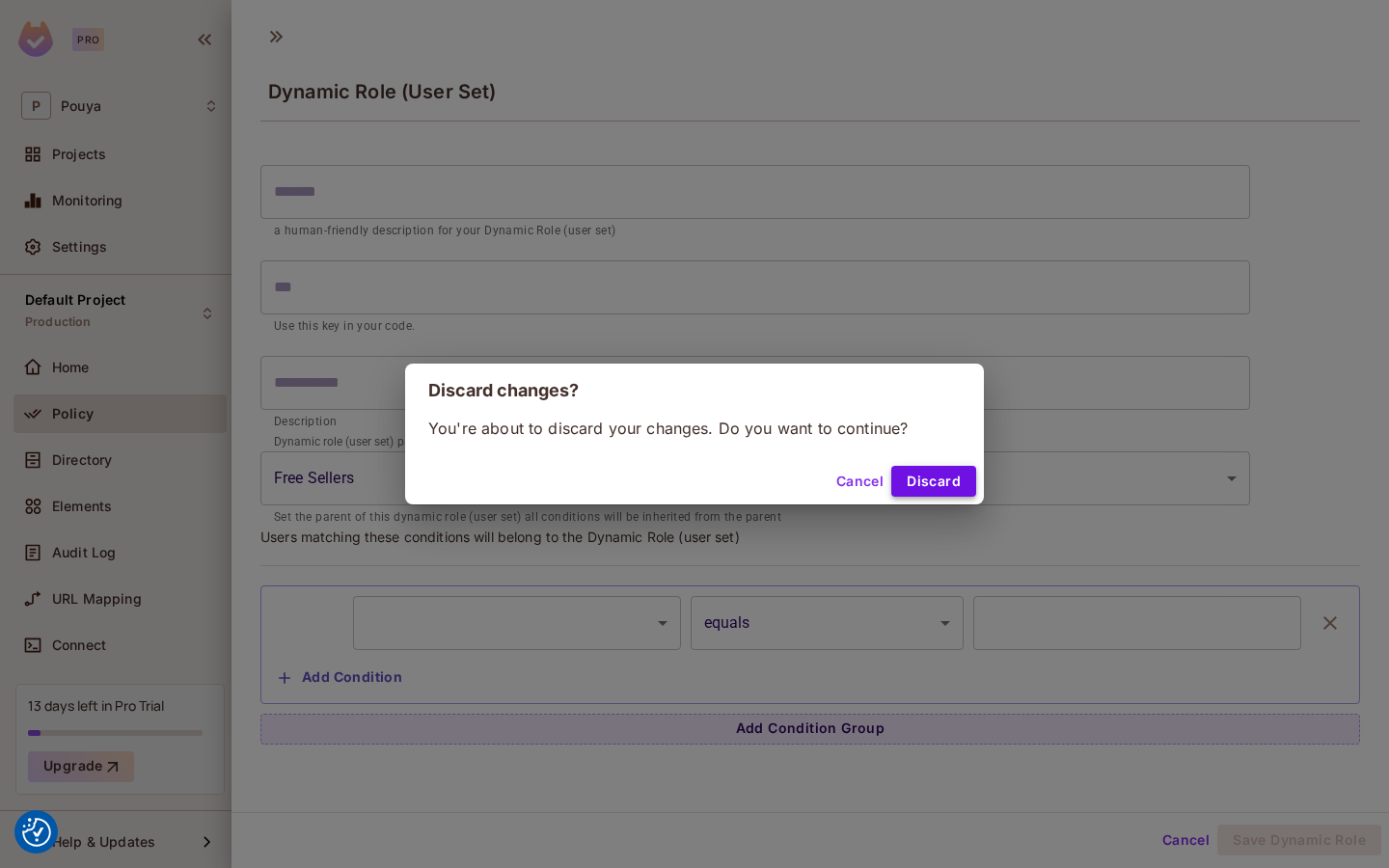
click at [970, 482] on button "Discard" at bounding box center [934, 481] width 85 height 31
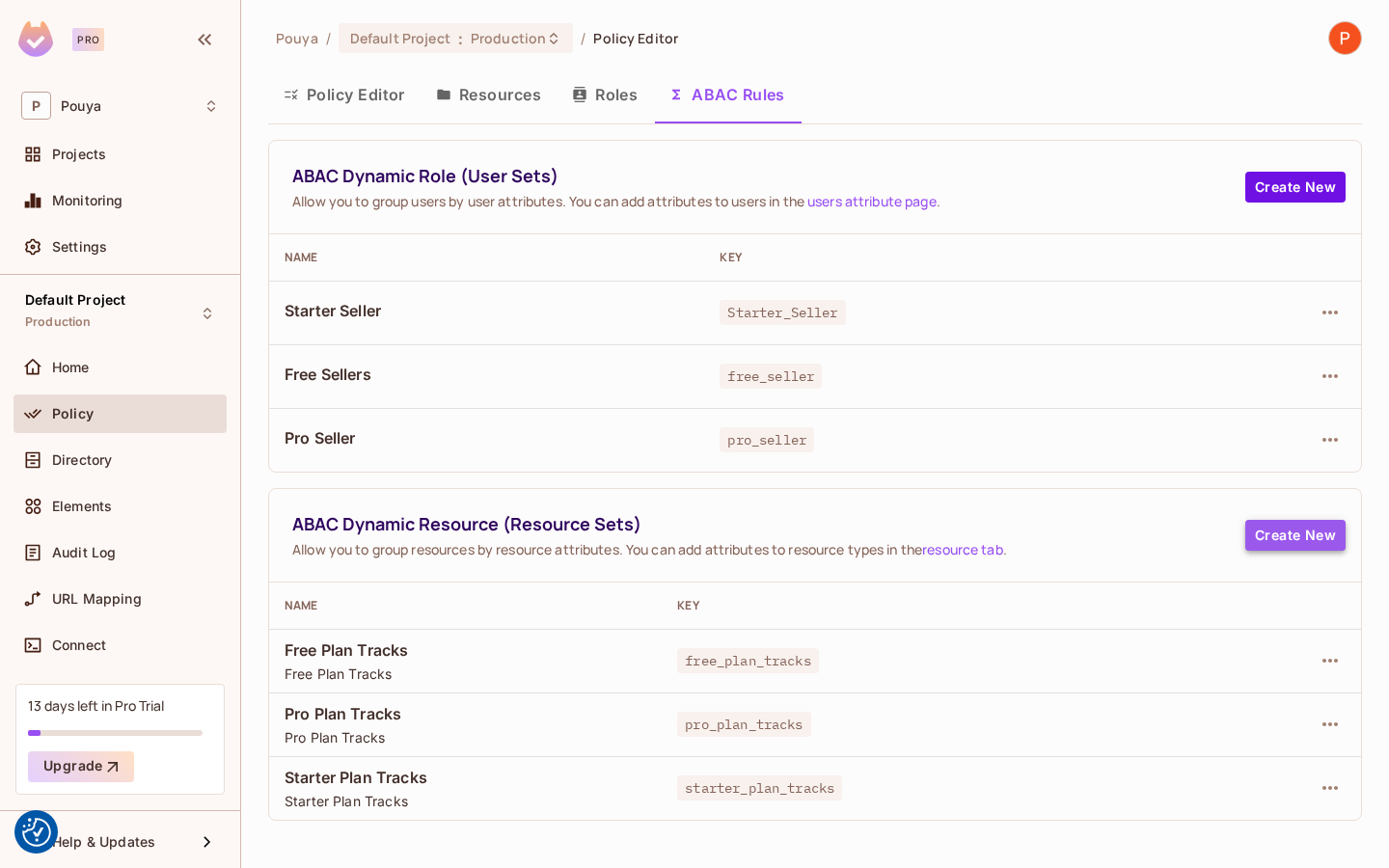
click at [1307, 533] on button "Create New" at bounding box center [1295, 535] width 101 height 31
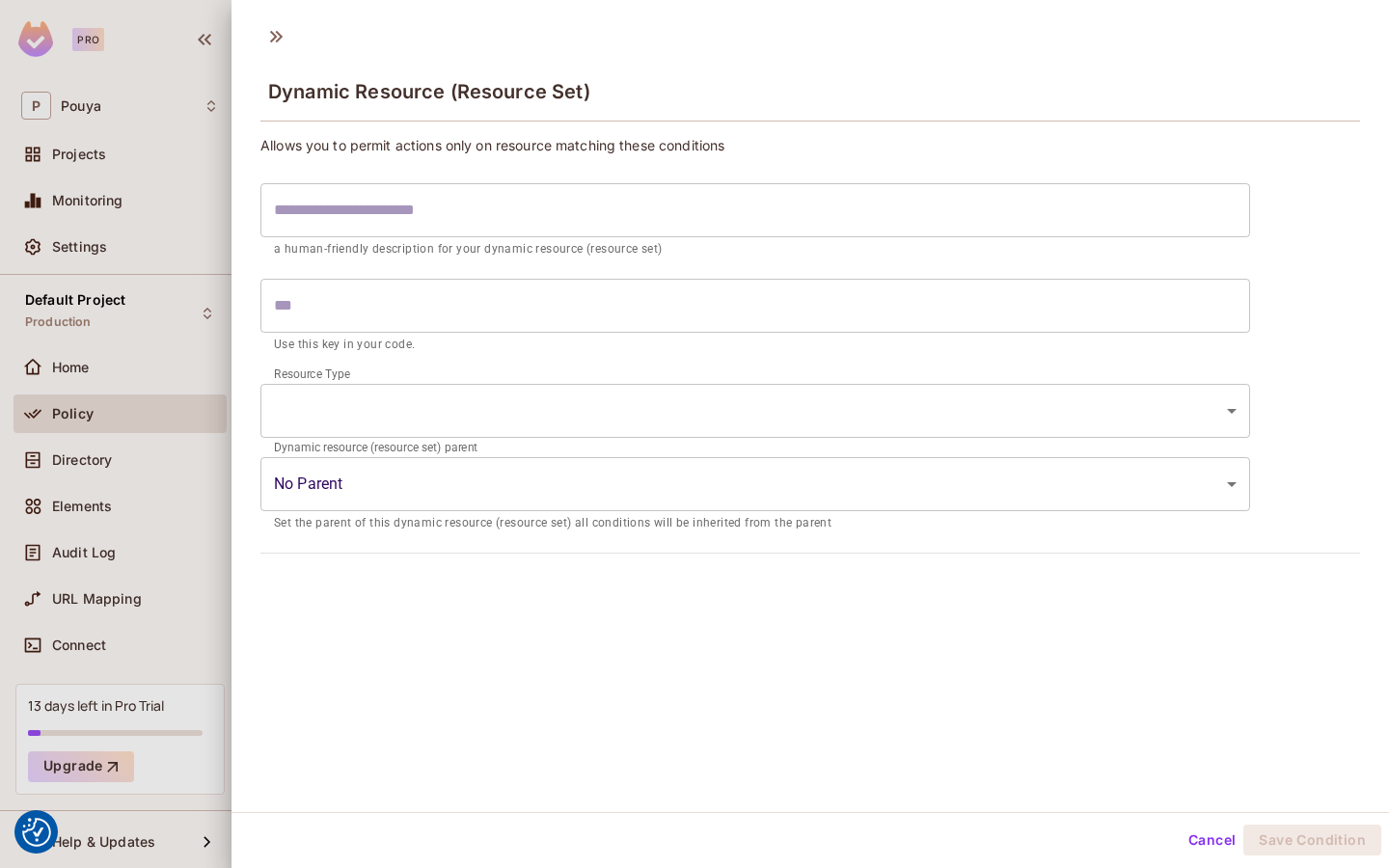
click at [167, 586] on div at bounding box center [694, 434] width 1389 height 868
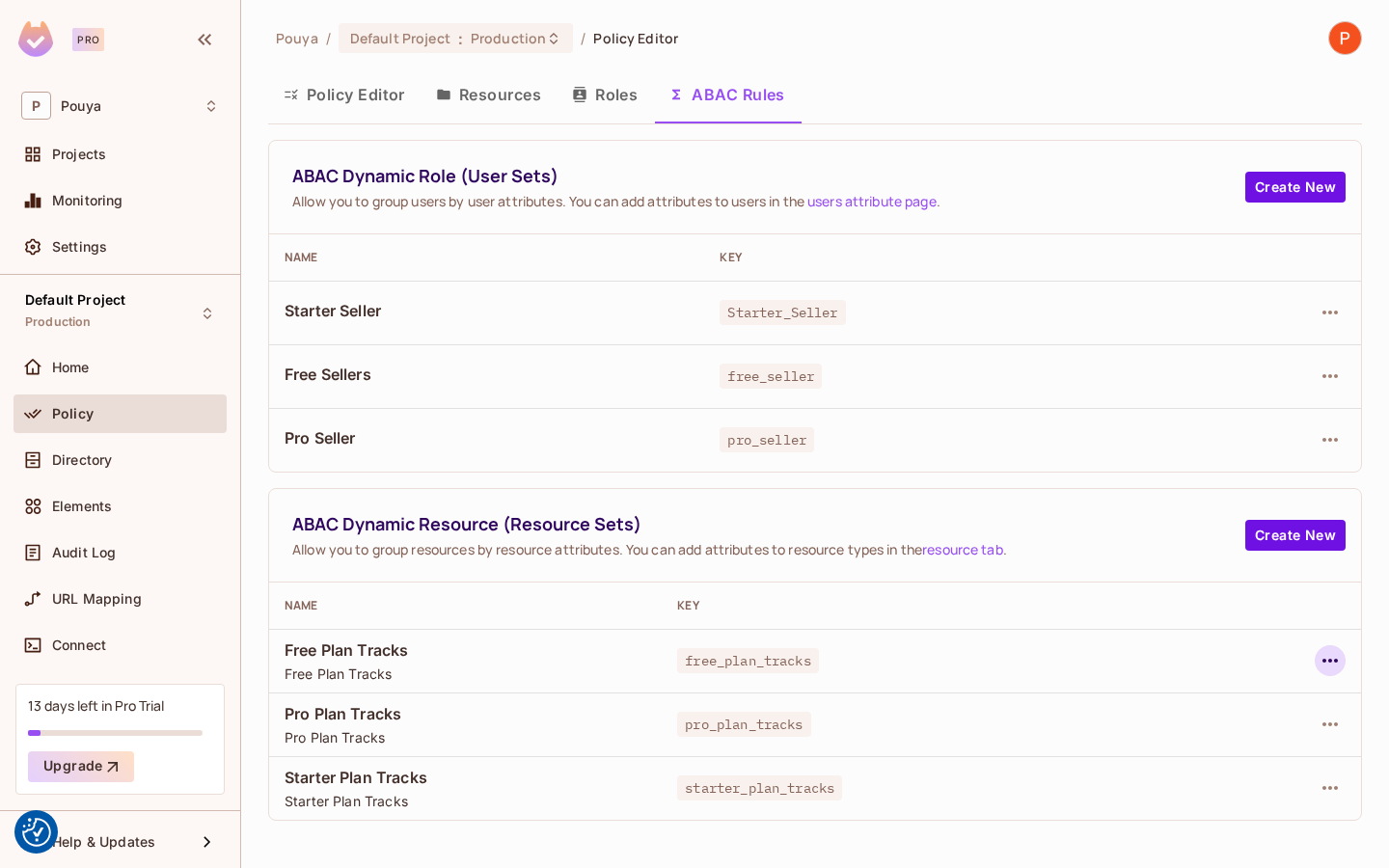
click at [1328, 668] on icon "button" at bounding box center [1330, 661] width 23 height 23
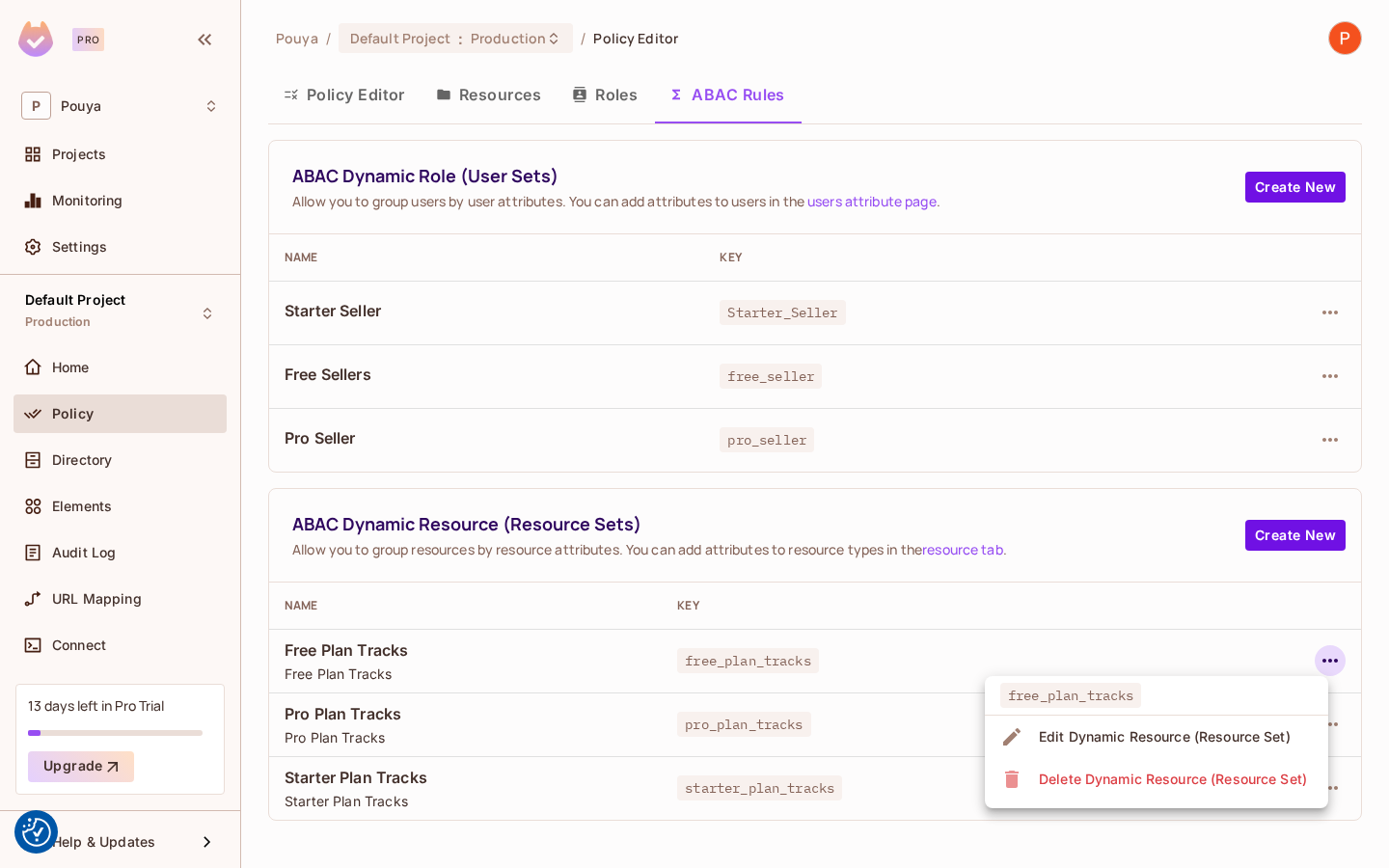
click at [1221, 733] on div "Edit Dynamic Resource (Resource Set)" at bounding box center [1164, 737] width 252 height 20
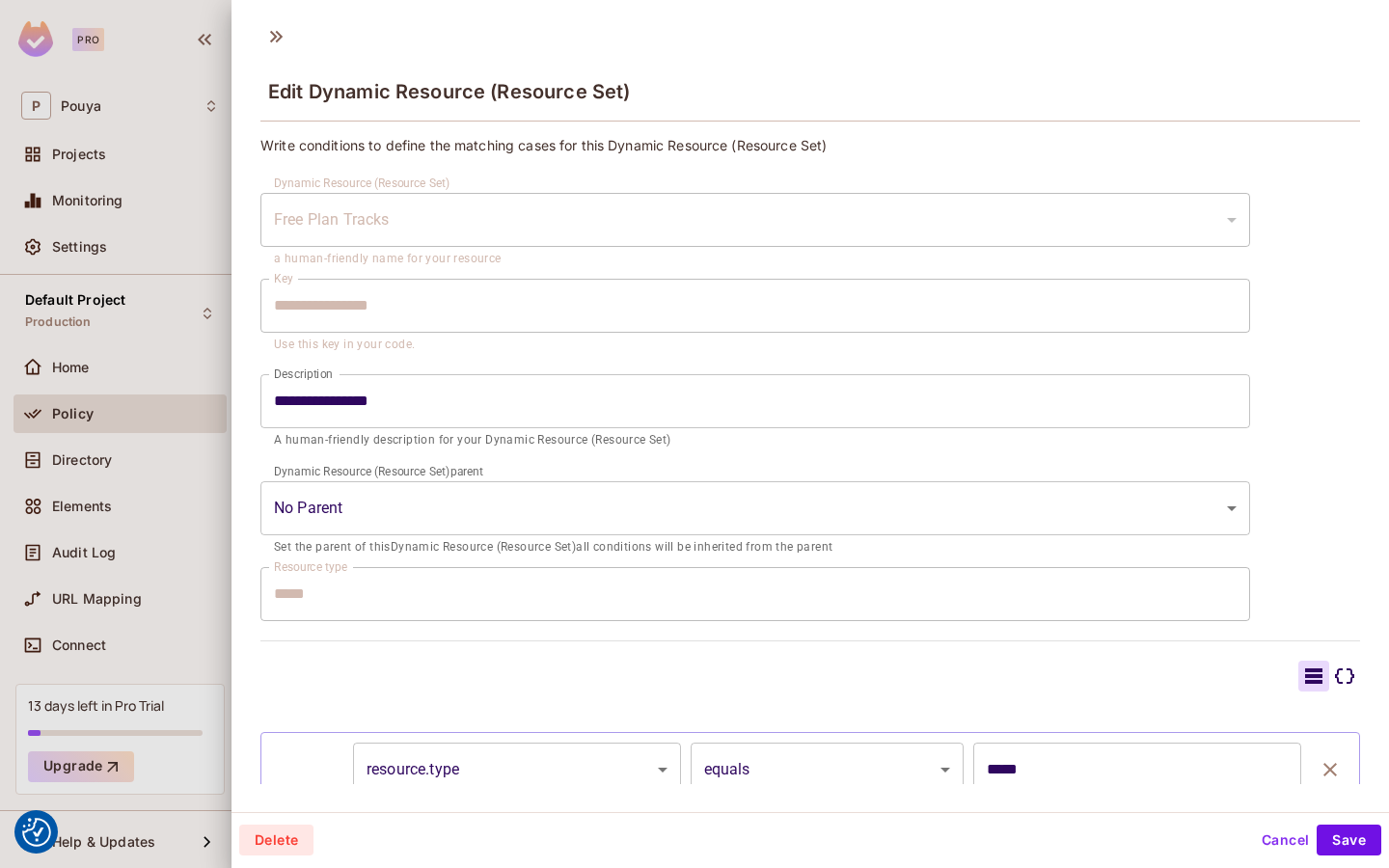
scroll to position [126, 0]
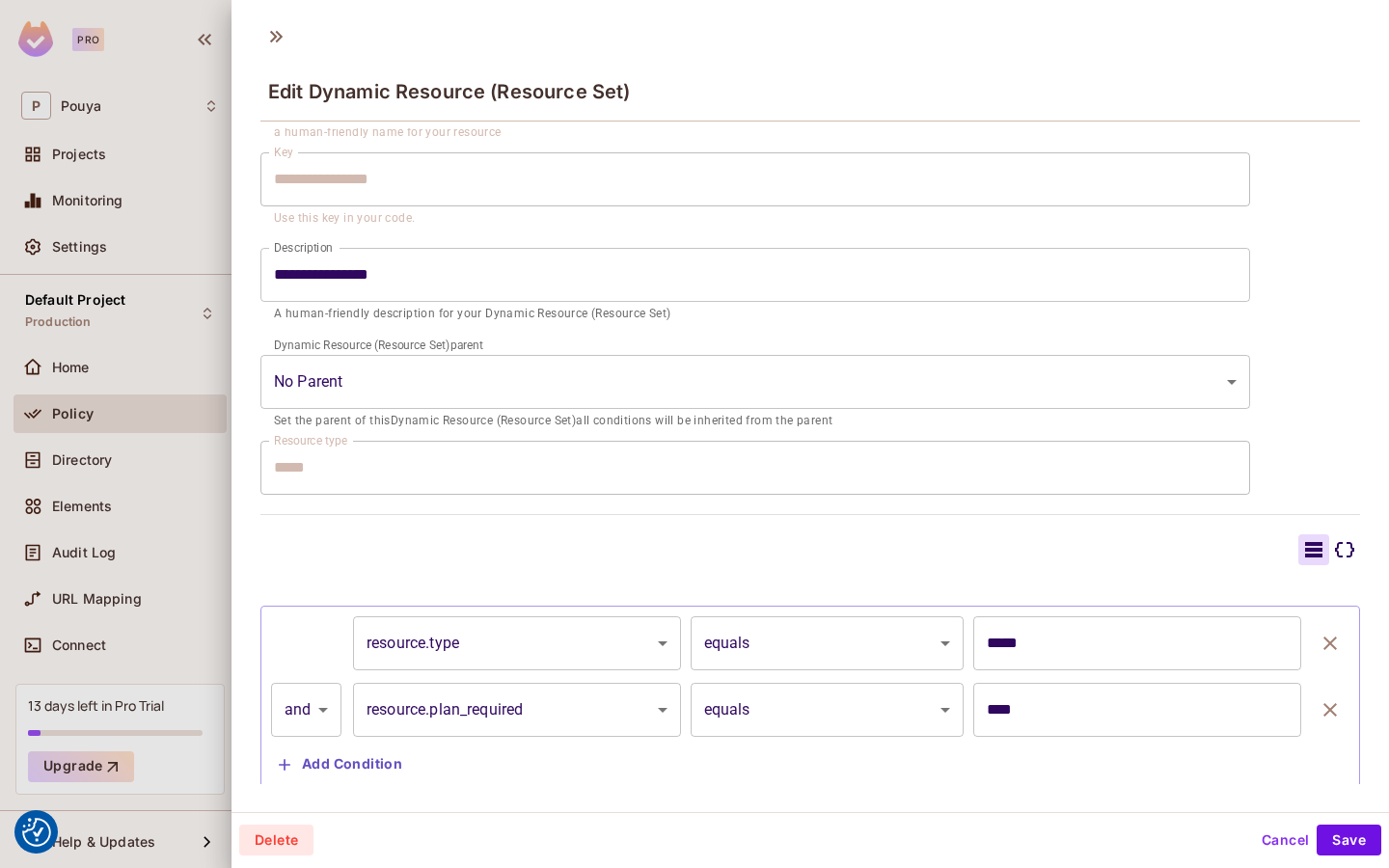
click at [764, 635] on body "We use cookies to enhance your browsing experience, serve personalized ads or c…" at bounding box center [694, 434] width 1389 height 868
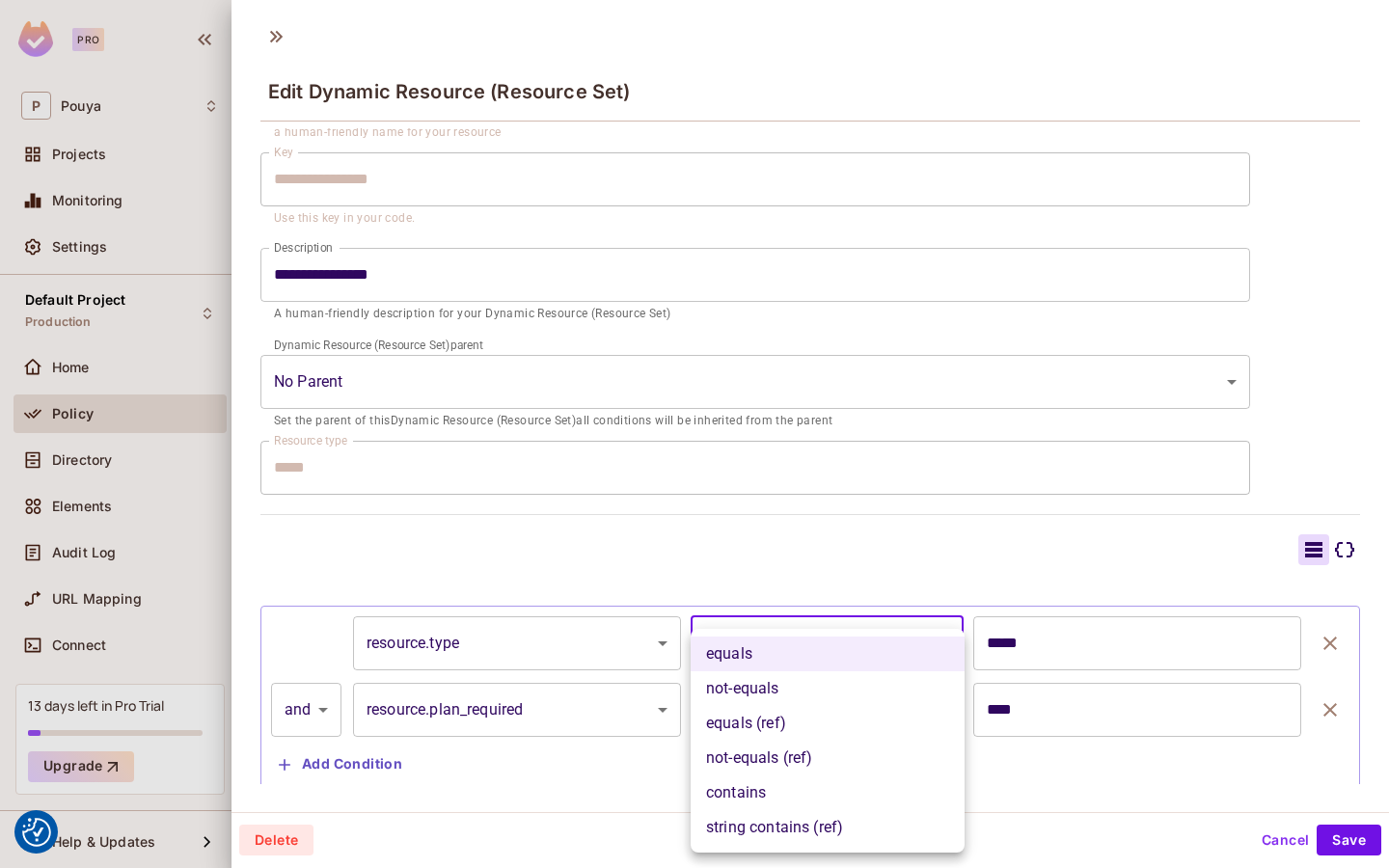
click at [764, 635] on ul "equals not-equals equals (ref) not-equals (ref) contains string contains (ref)" at bounding box center [828, 741] width 274 height 224
click at [1041, 801] on div at bounding box center [694, 434] width 1389 height 868
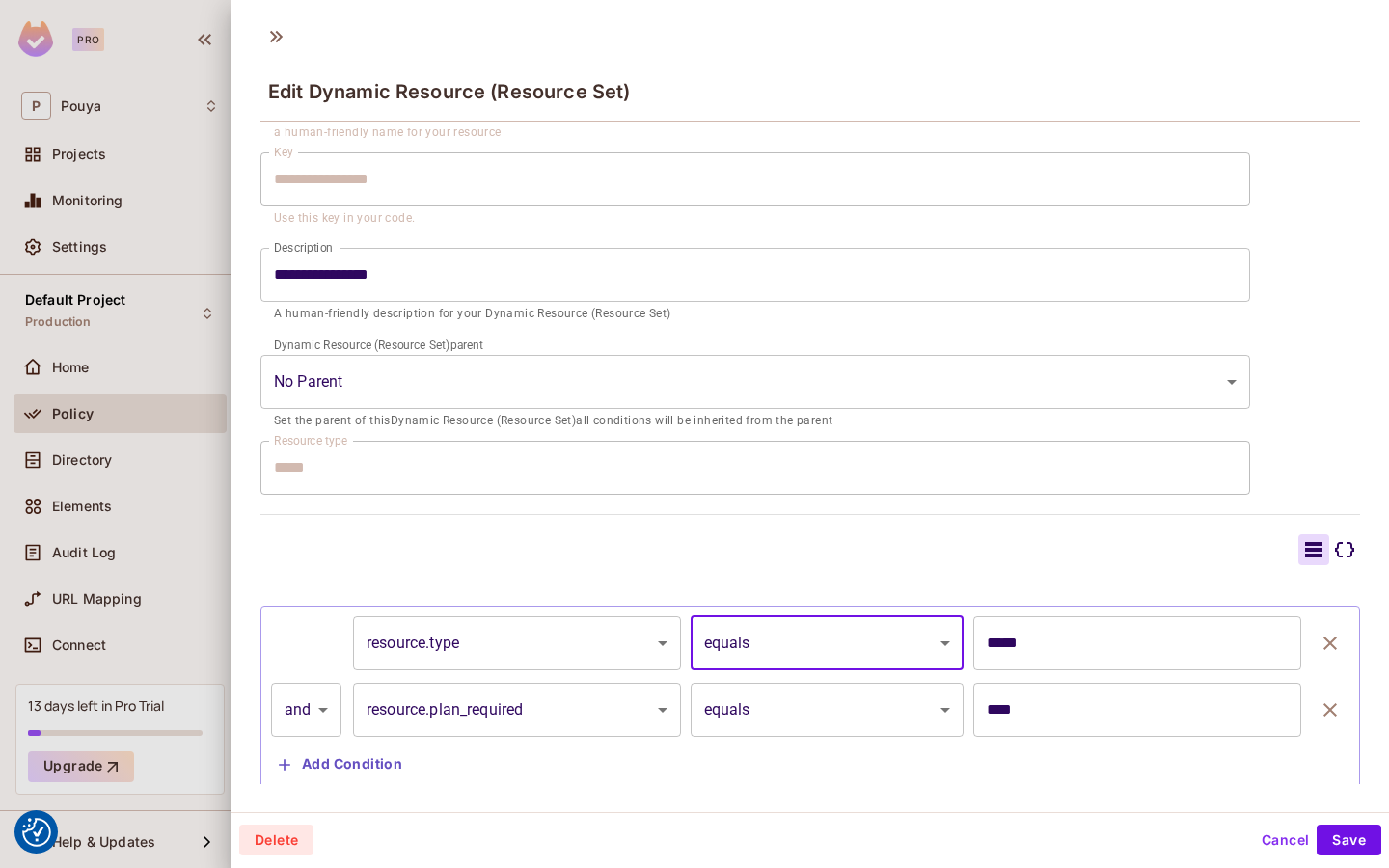
click at [888, 729] on body "We use cookies to enhance your browsing experience, serve personalized ads or c…" at bounding box center [694, 434] width 1389 height 868
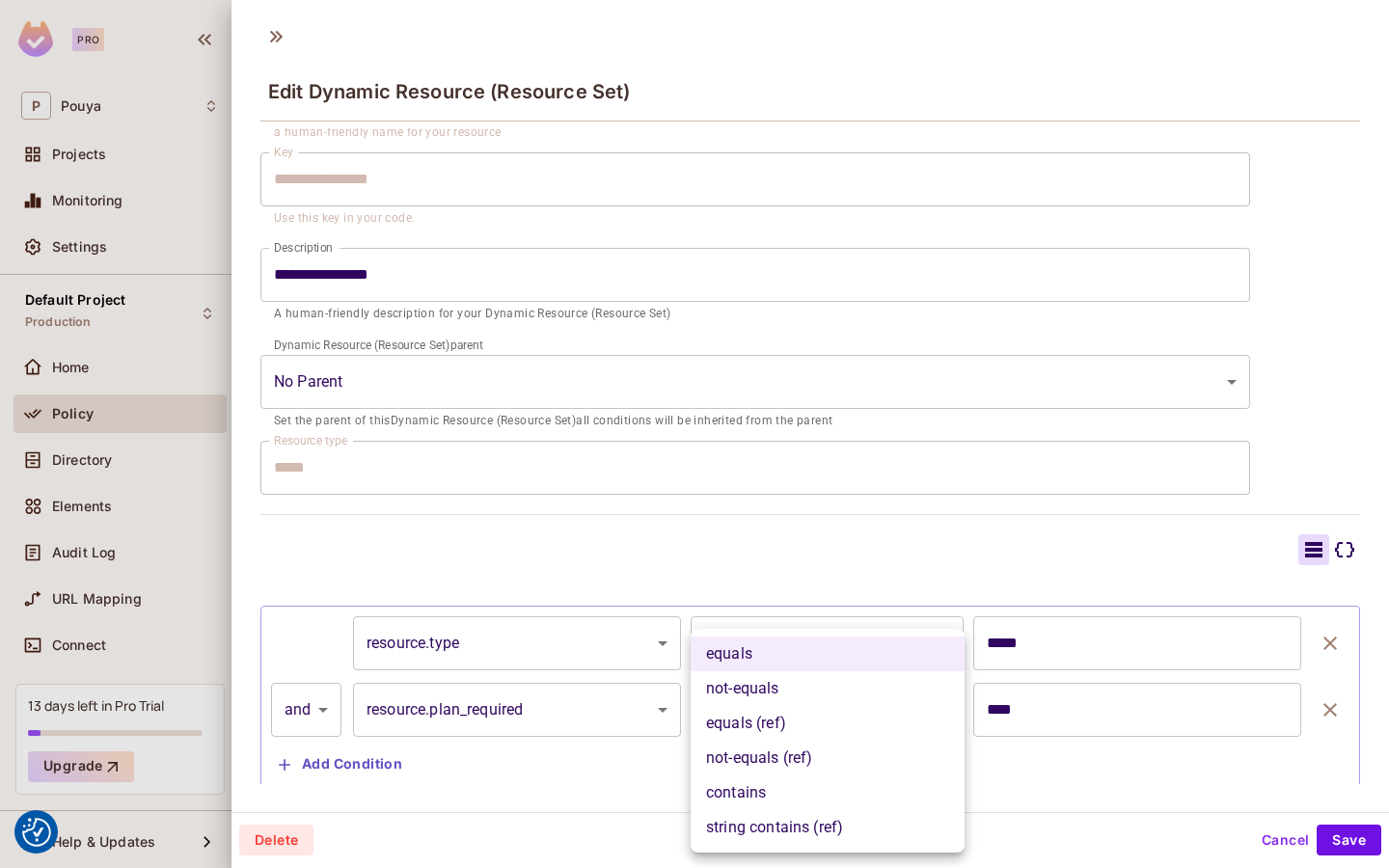
click at [561, 727] on div at bounding box center [694, 434] width 1389 height 868
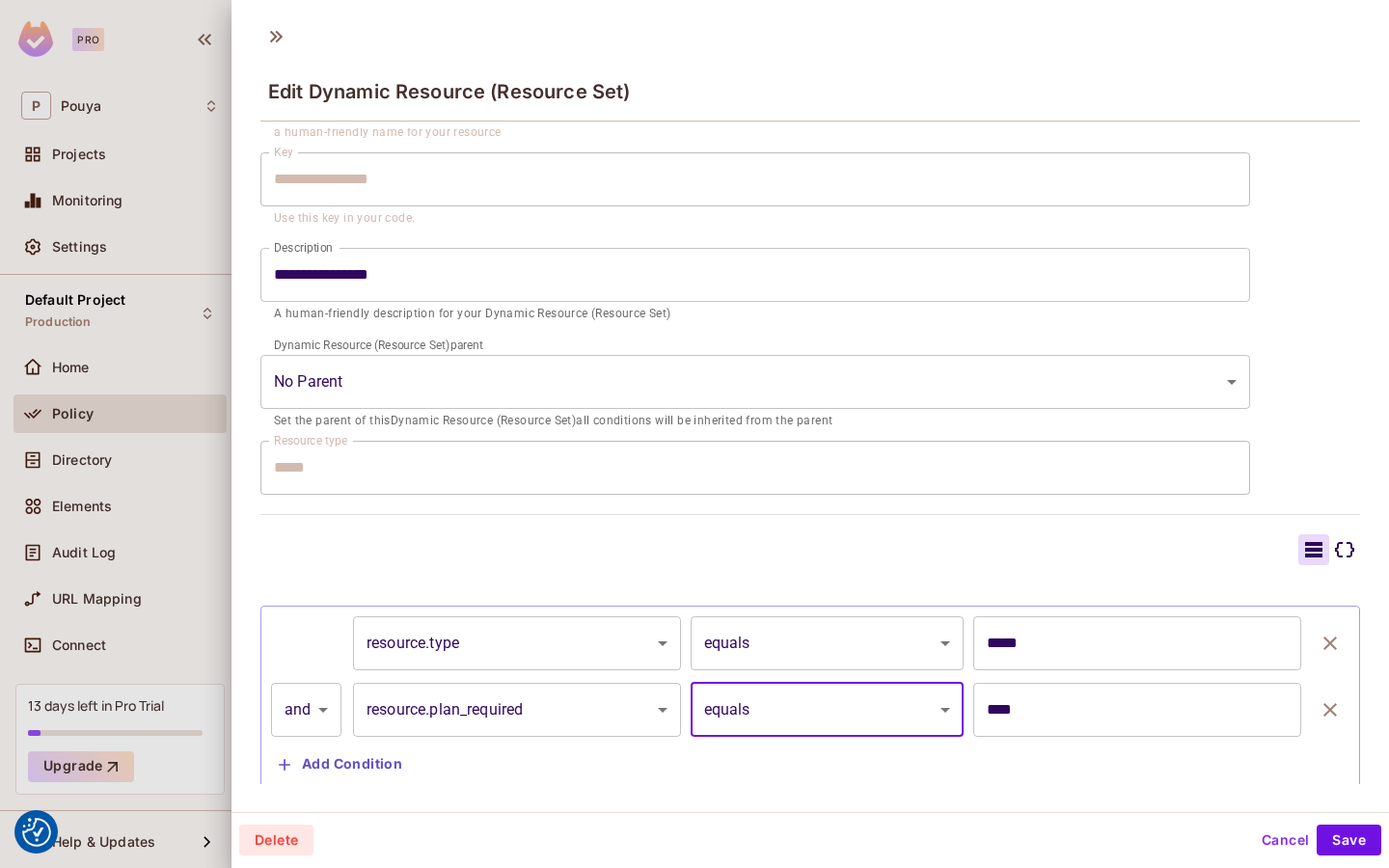
click at [567, 639] on body "We use cookies to enhance your browsing experience, serve personalized ads or c…" at bounding box center [694, 434] width 1389 height 868
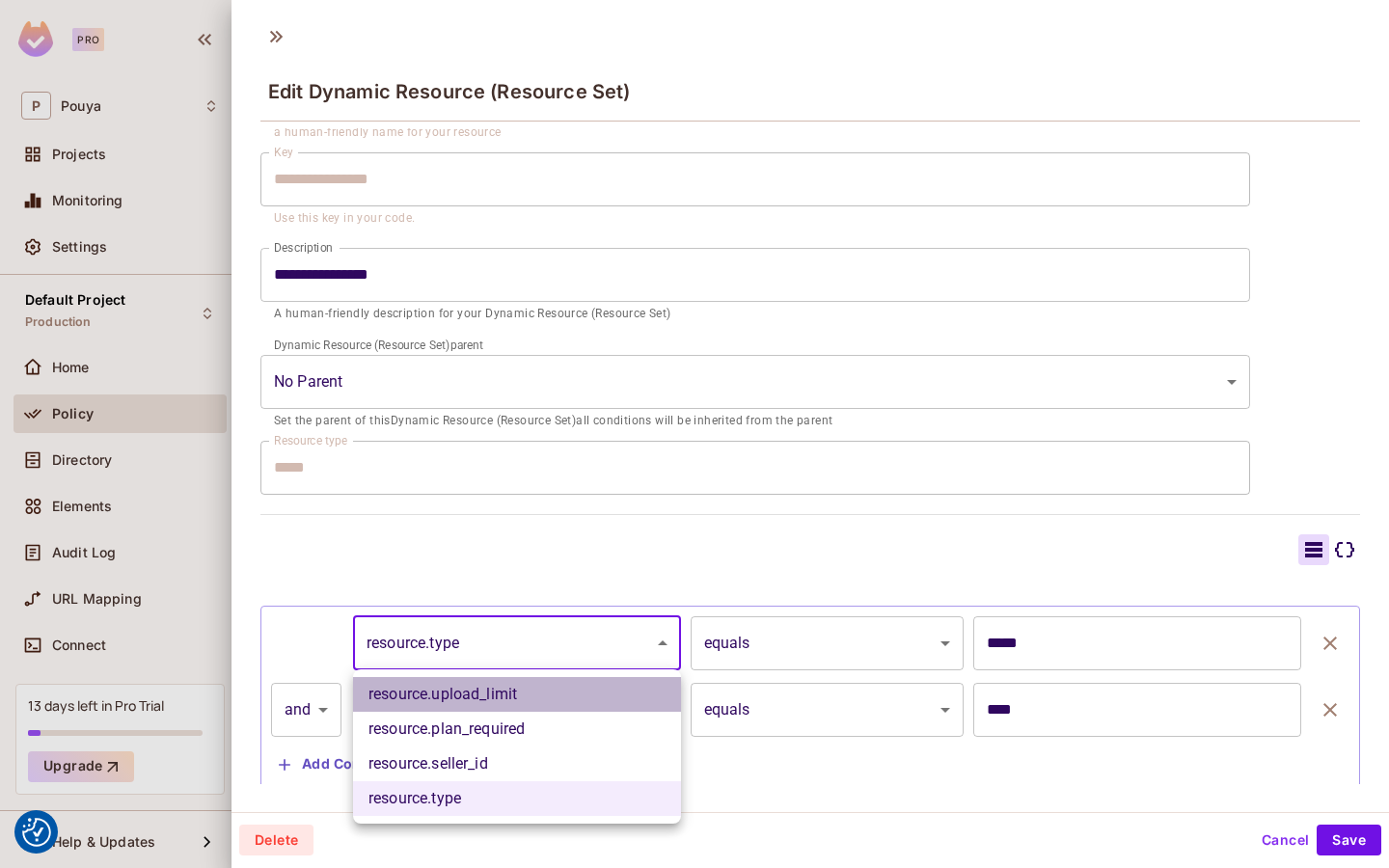
click at [557, 690] on li "resource.upload_limit" at bounding box center [517, 694] width 328 height 34
type input "**********"
type input "*"
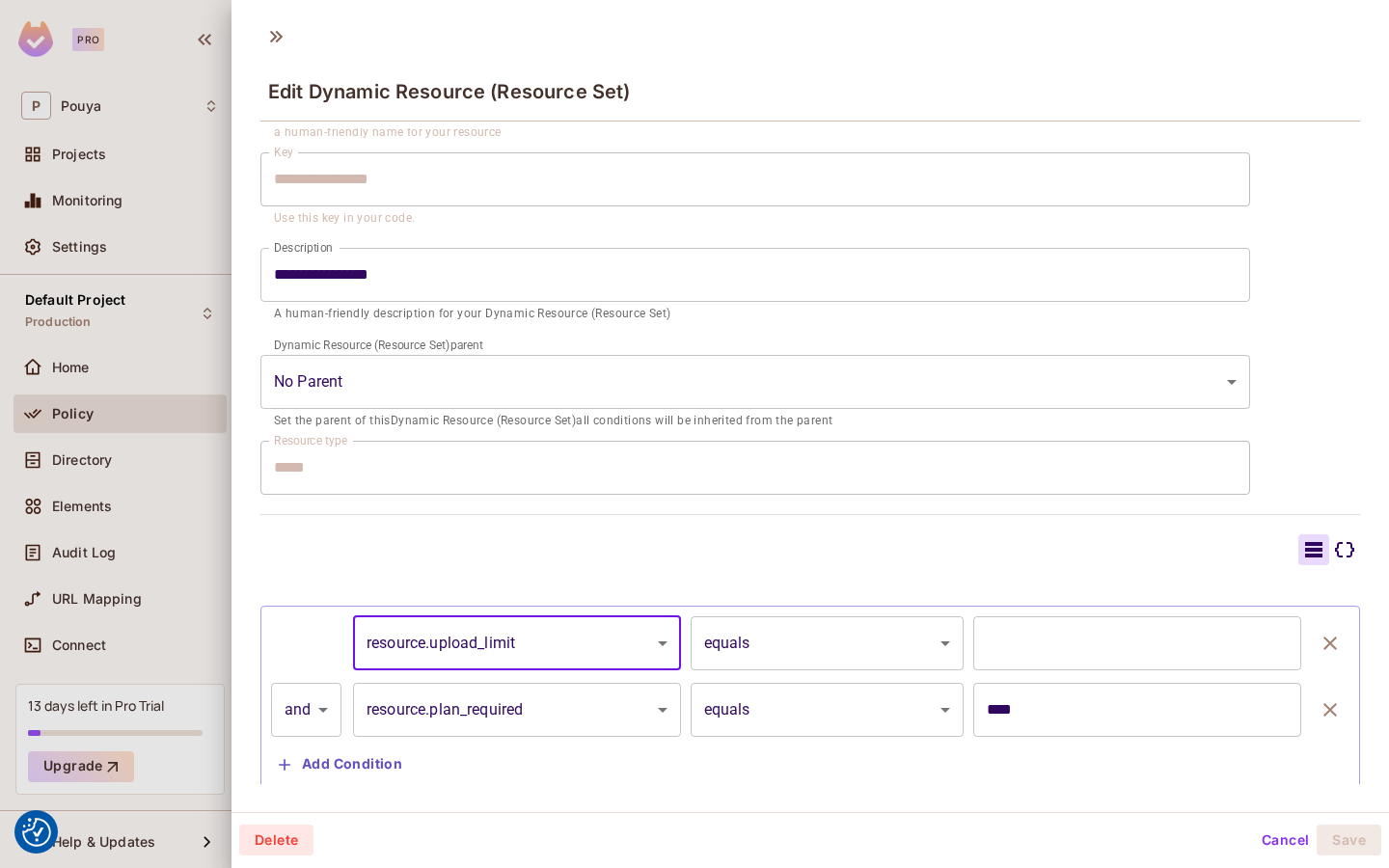
click at [856, 646] on body "We use cookies to enhance your browsing experience, serve personalized ads or c…" at bounding box center [694, 434] width 1389 height 868
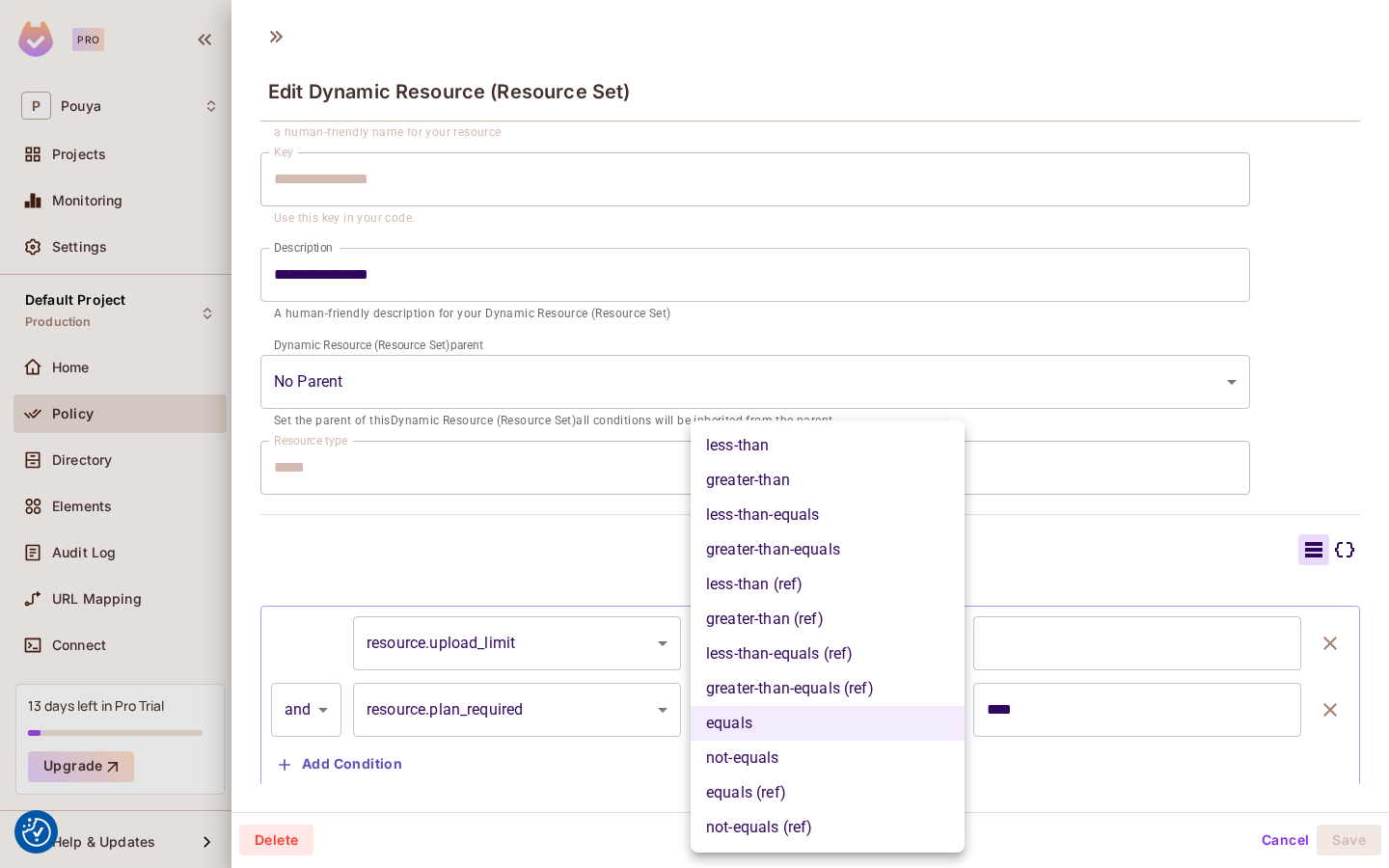
click at [1025, 754] on div at bounding box center [694, 434] width 1389 height 868
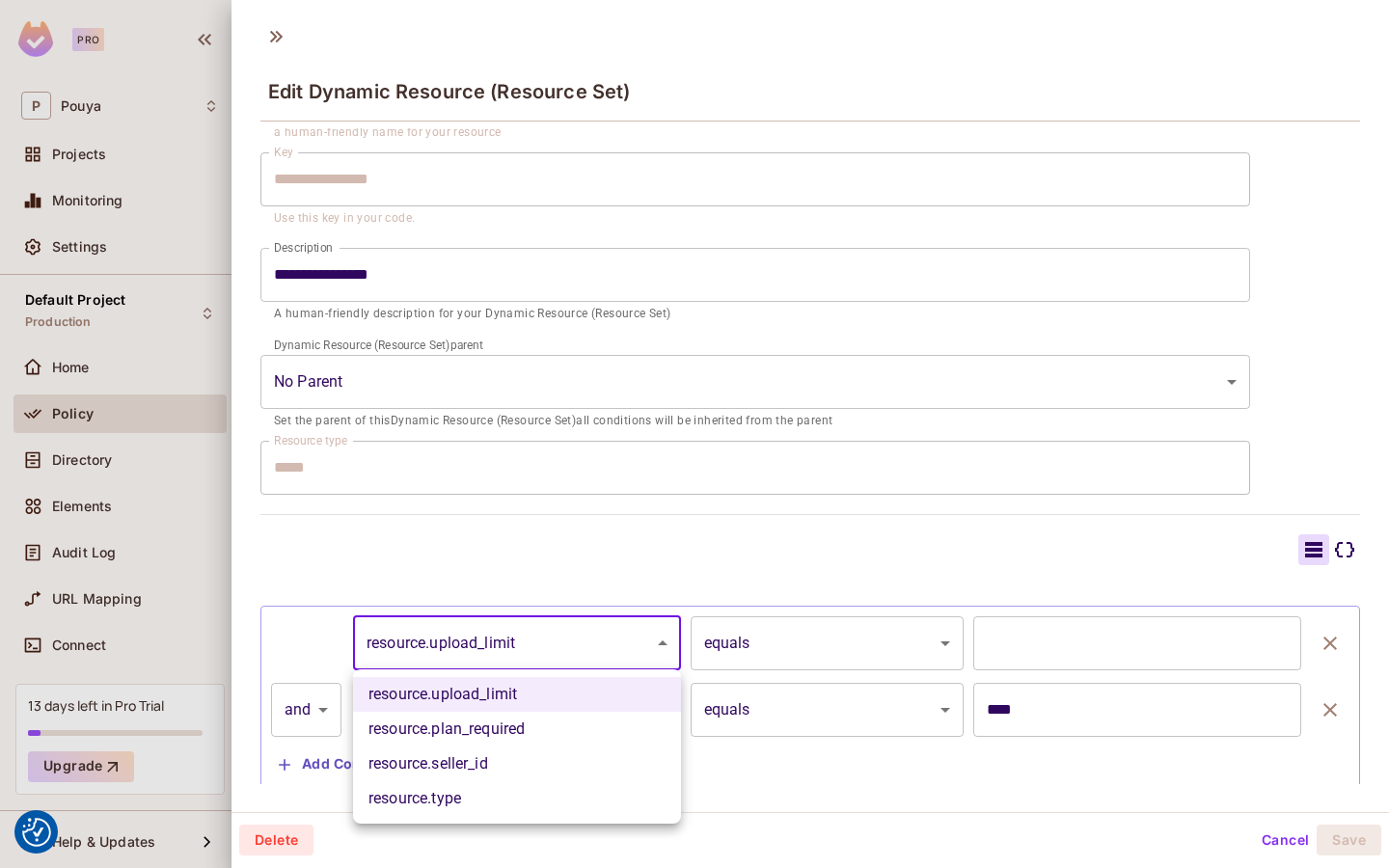
click at [635, 650] on body "We use cookies to enhance your browsing experience, serve personalized ads or c…" at bounding box center [694, 434] width 1389 height 868
click at [614, 694] on li "resource.upload_limit" at bounding box center [517, 694] width 328 height 34
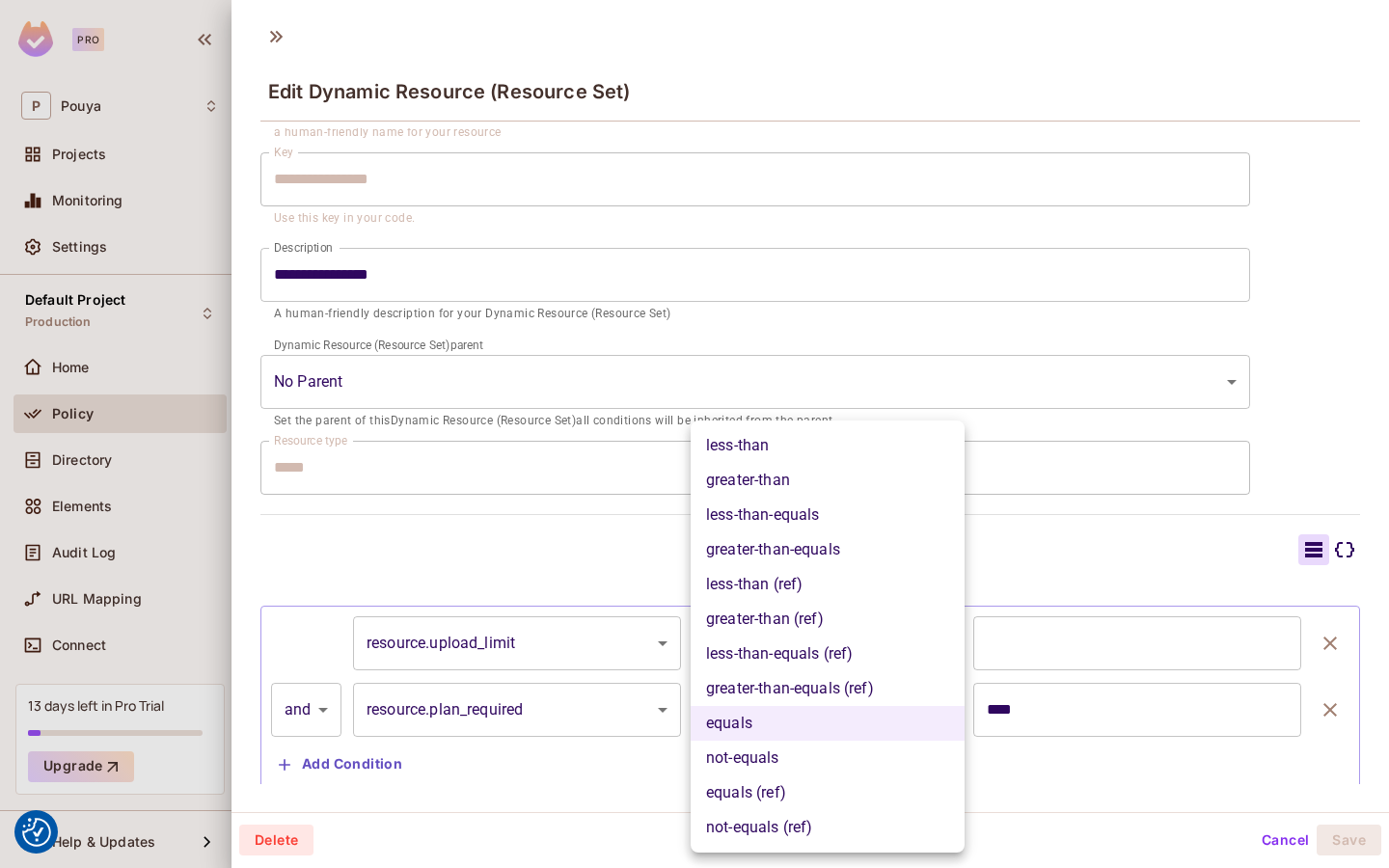
click at [813, 660] on body "We use cookies to enhance your browsing experience, serve personalized ads or c…" at bounding box center [694, 434] width 1389 height 868
click at [877, 622] on li "greater-than (ref)" at bounding box center [828, 618] width 274 height 34
type input "**********"
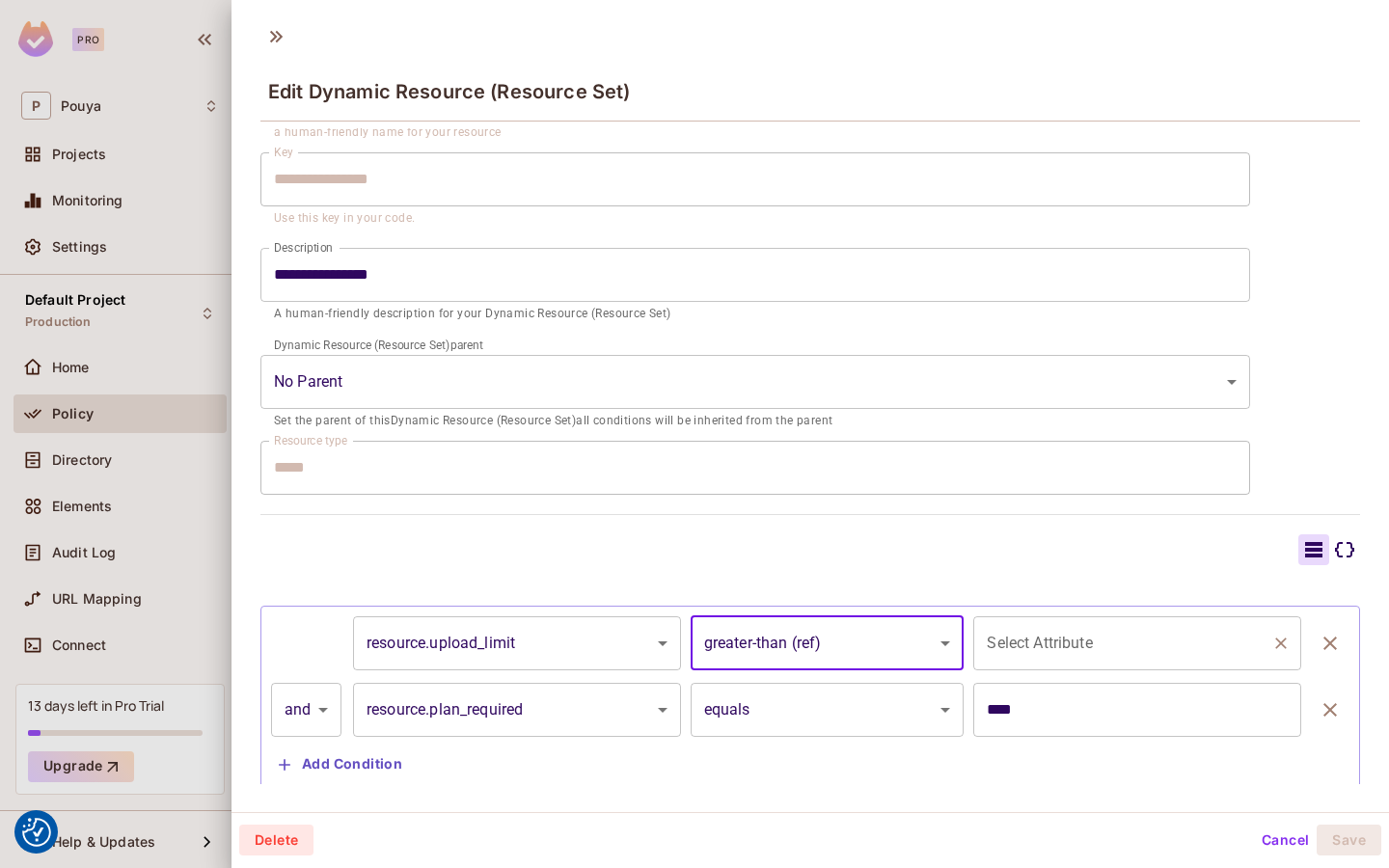
click at [1043, 649] on input "Select Attribute" at bounding box center [1123, 643] width 282 height 36
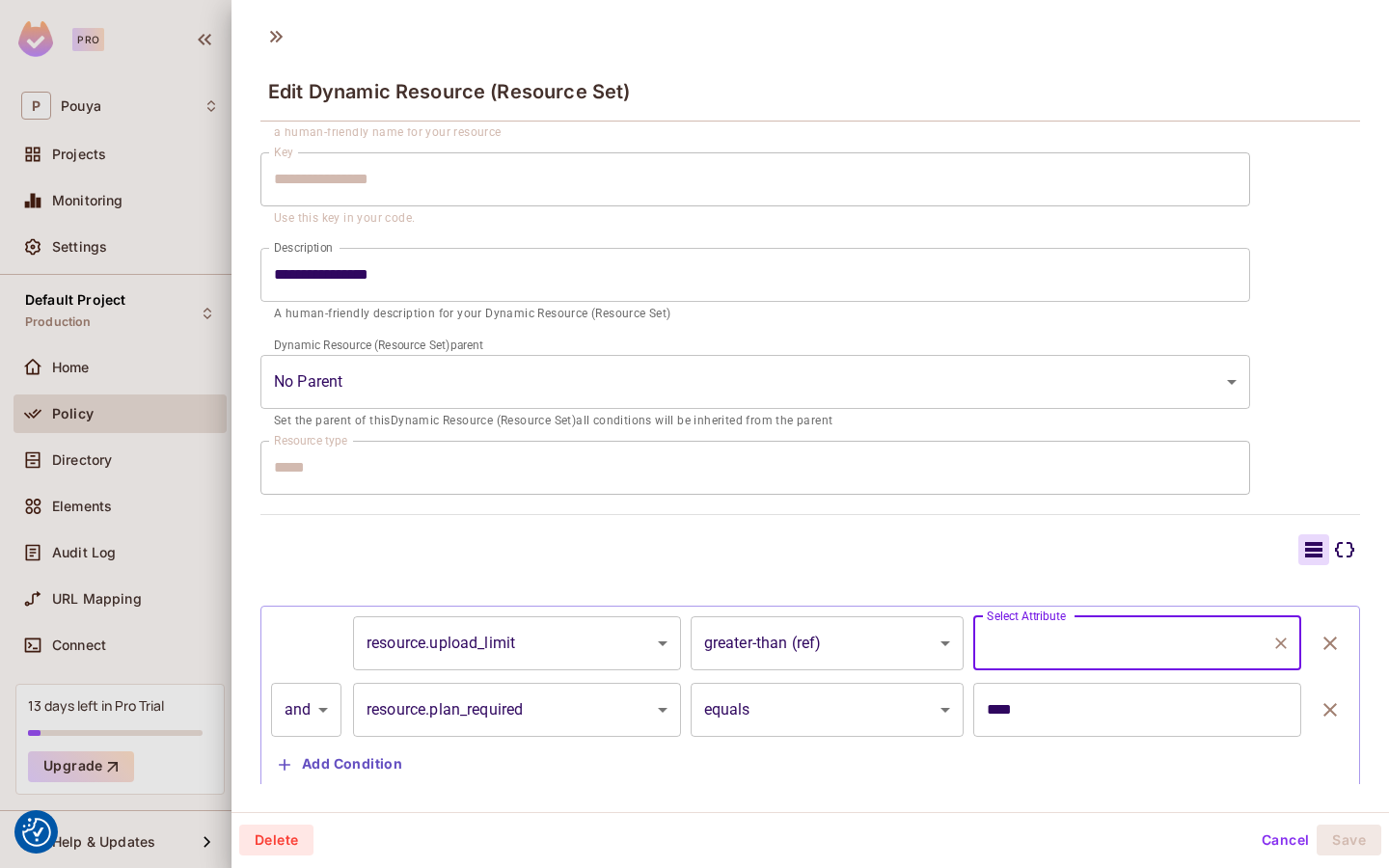
click at [538, 646] on body "We use cookies to enhance your browsing experience, serve personalized ads or c…" at bounding box center [694, 434] width 1389 height 868
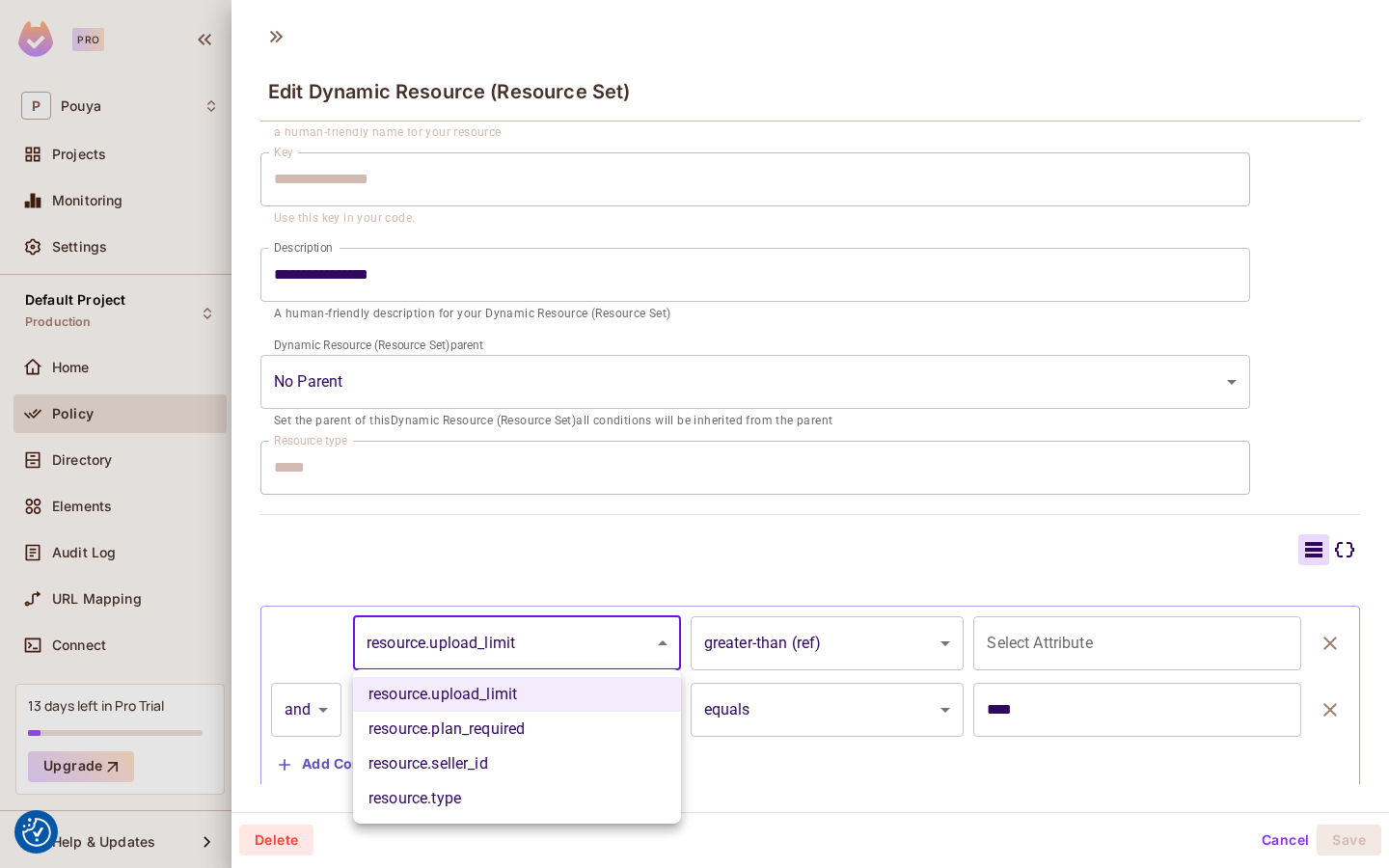
click at [538, 646] on div at bounding box center [694, 434] width 1389 height 868
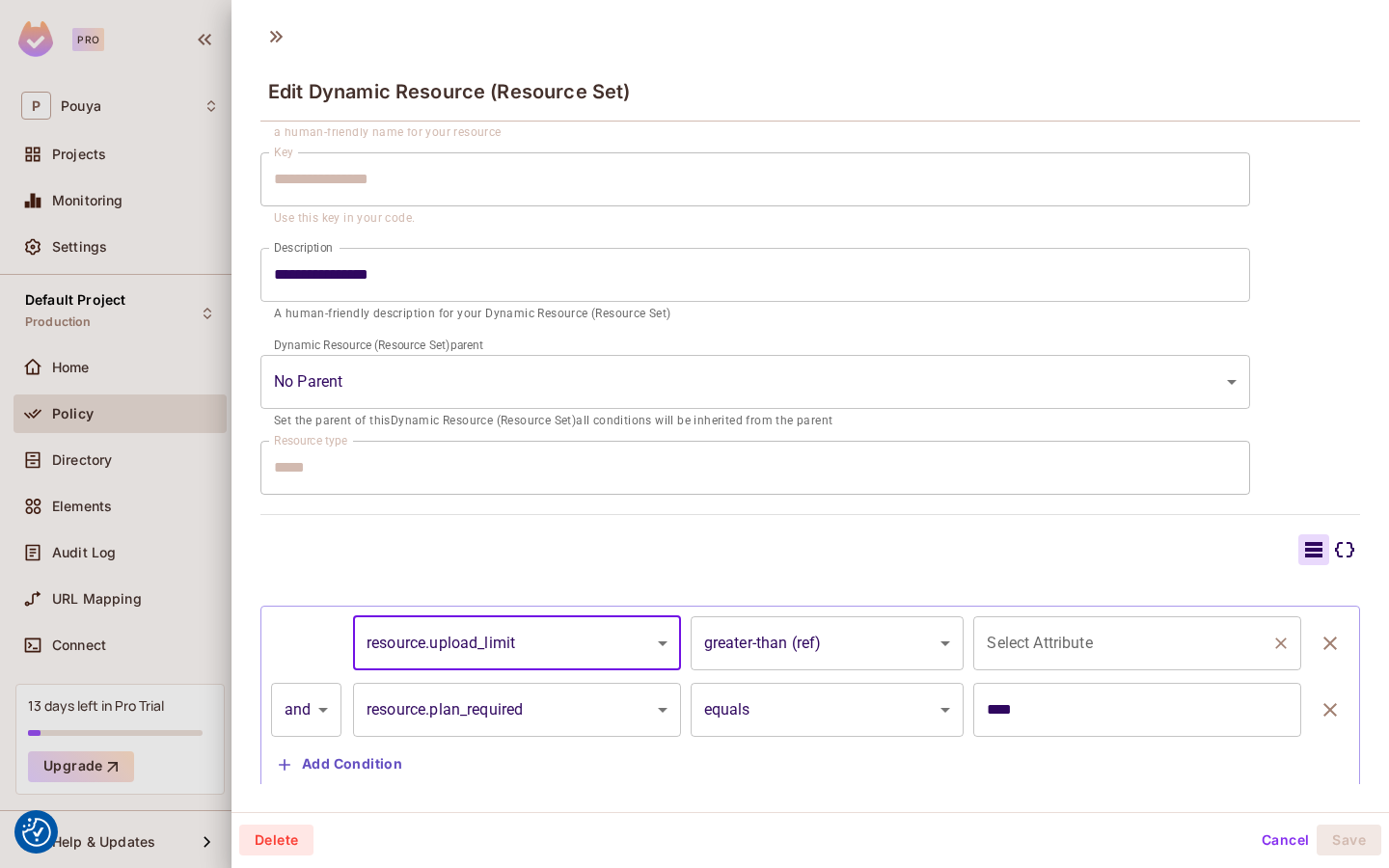
click at [1015, 650] on input "Select Attribute" at bounding box center [1123, 643] width 282 height 36
click at [909, 540] on div at bounding box center [810, 550] width 1100 height 31
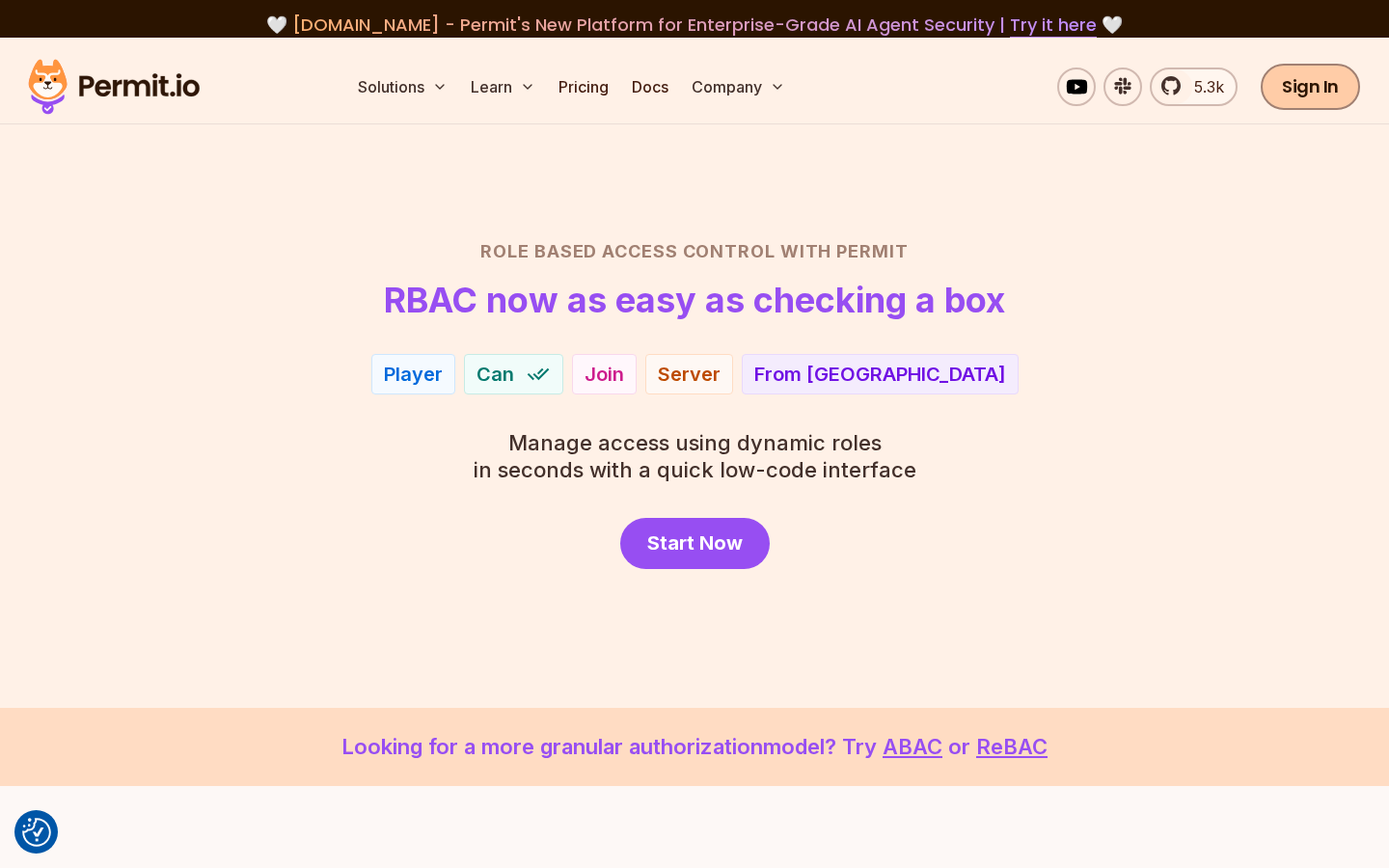
click at [1326, 84] on link "Sign In" at bounding box center [1311, 86] width 100 height 46
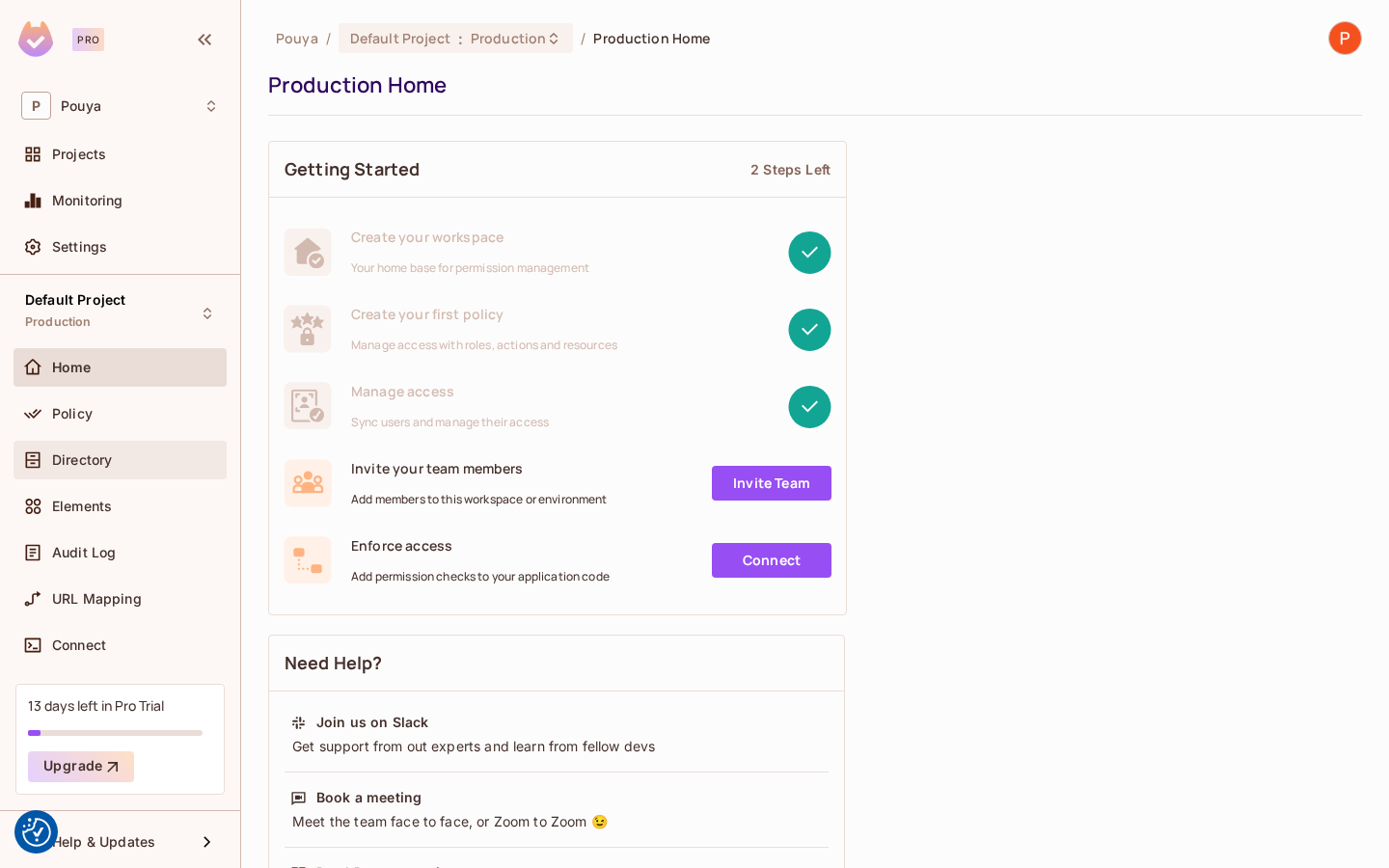
click at [144, 463] on div "Directory" at bounding box center [135, 460] width 167 height 16
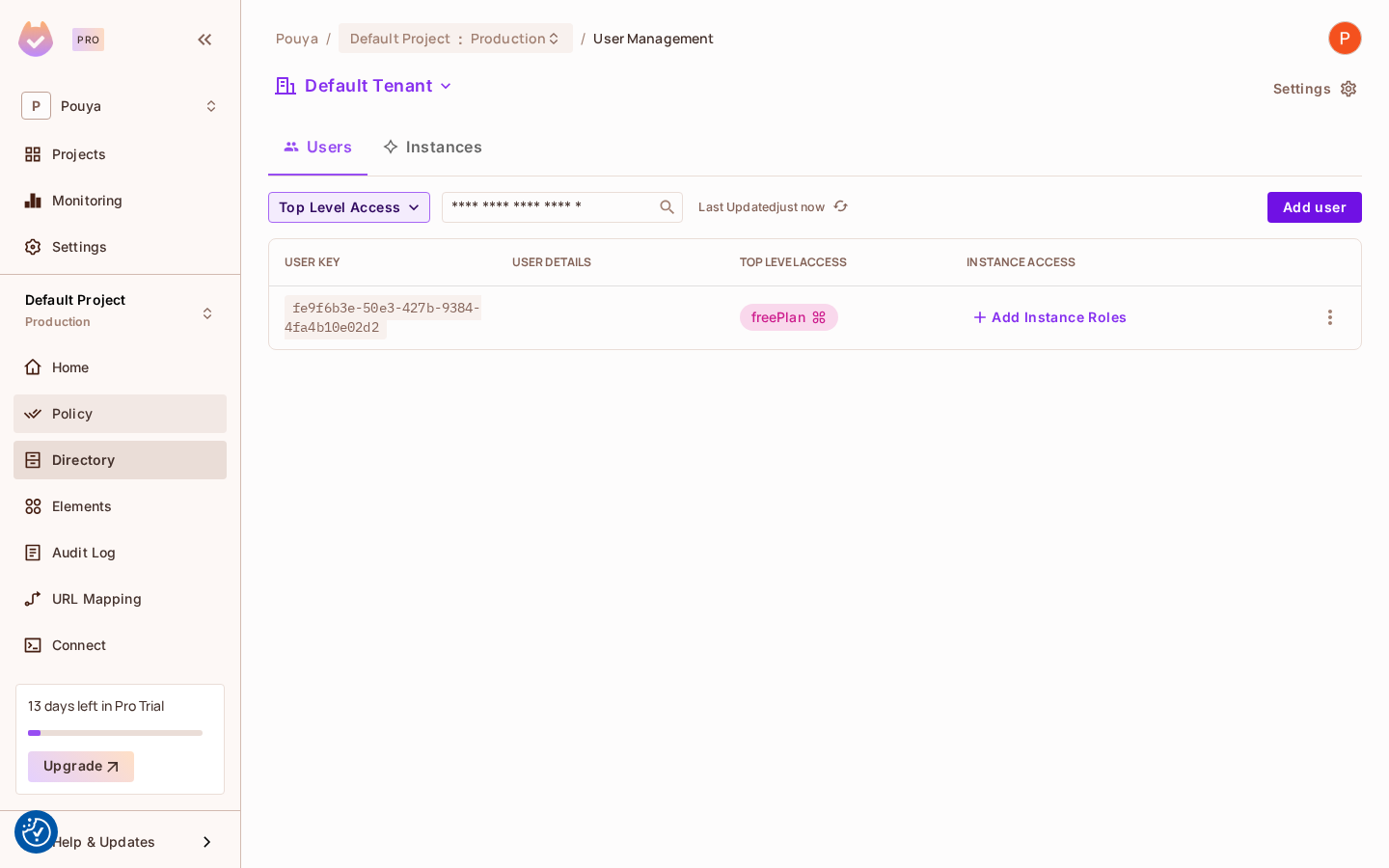
click at [137, 429] on div "Policy" at bounding box center [120, 413] width 213 height 38
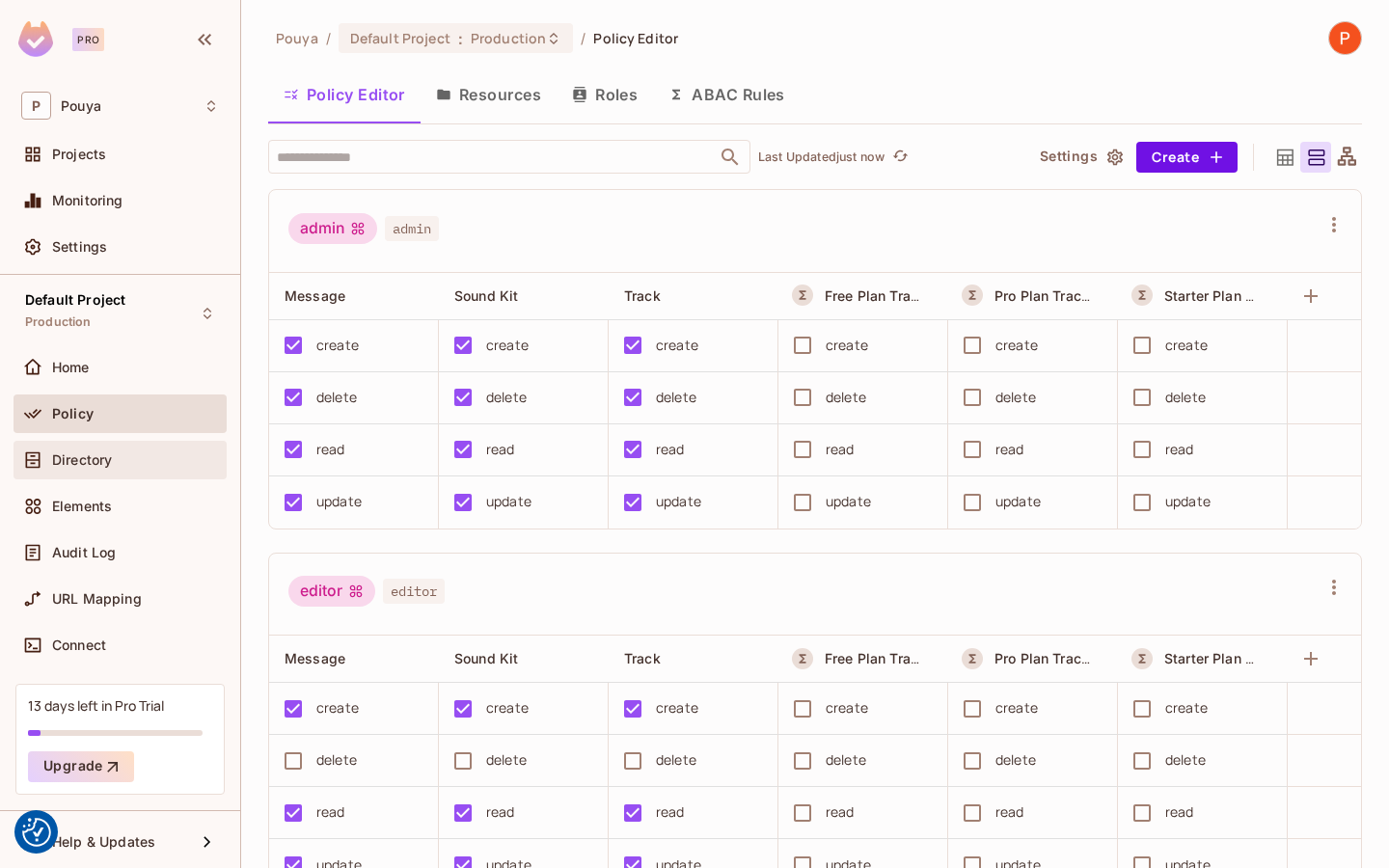
click at [135, 478] on div "Directory" at bounding box center [120, 459] width 213 height 38
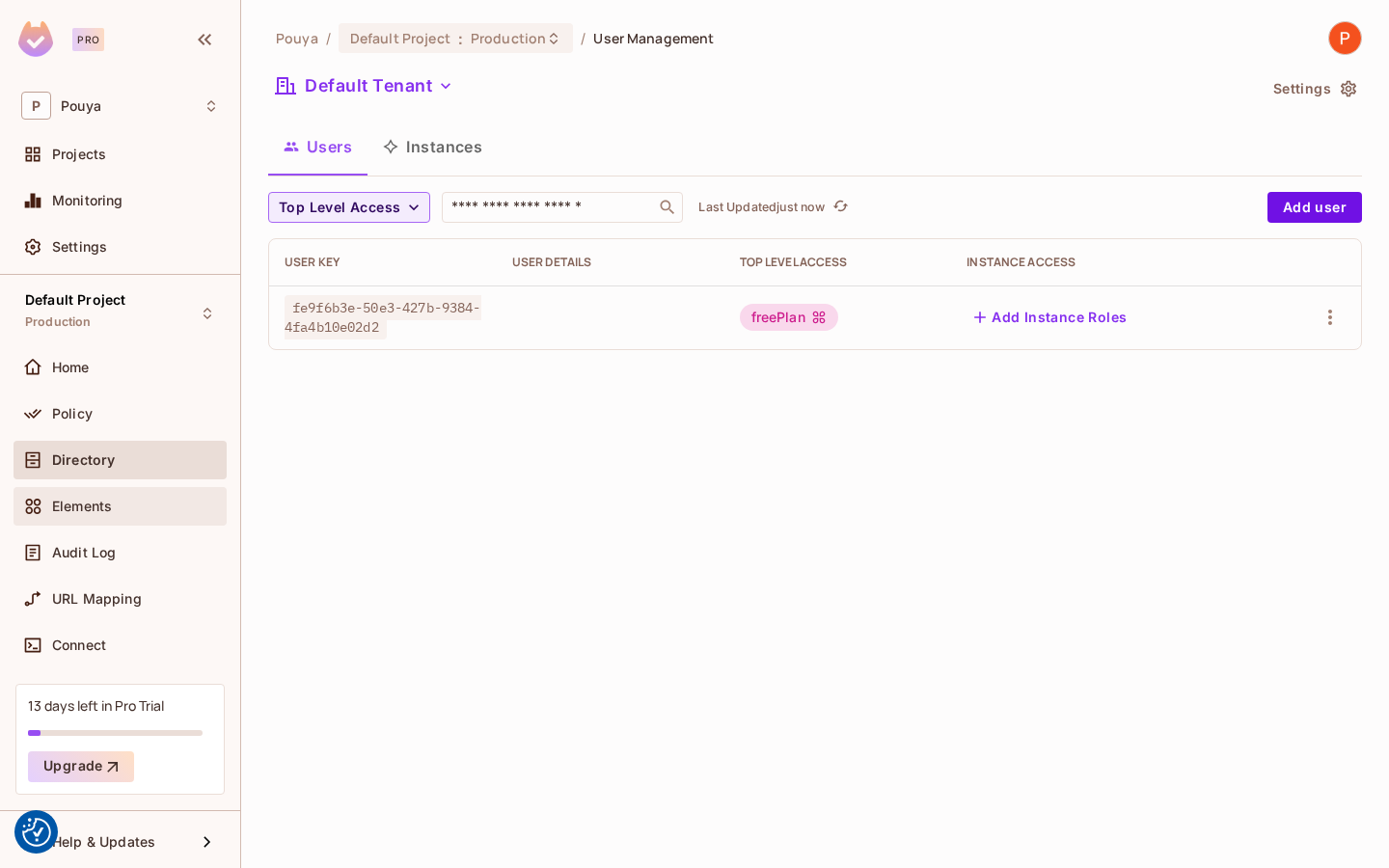
click at [129, 511] on div "Elements" at bounding box center [135, 507] width 167 height 16
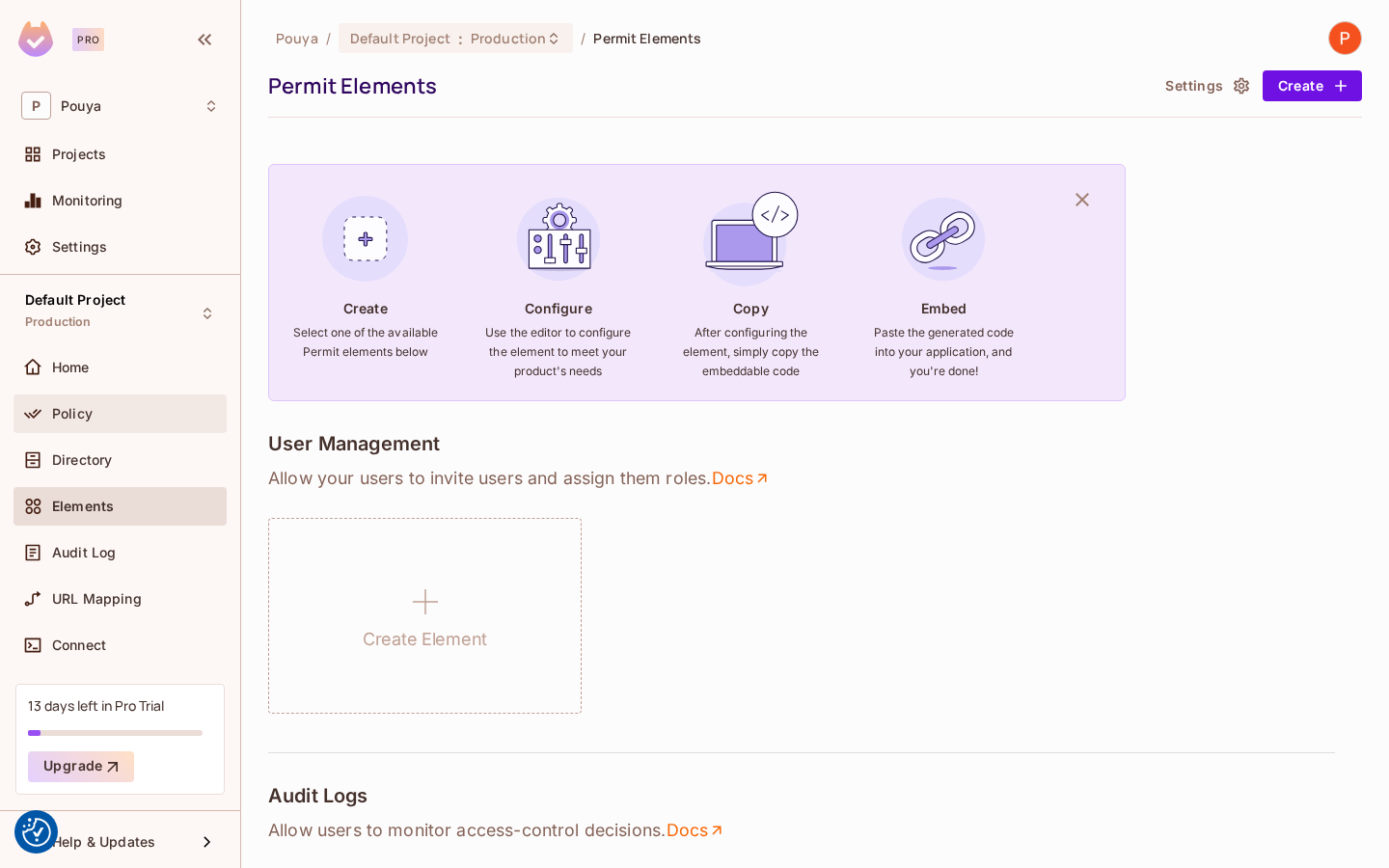
click at [122, 410] on div "Policy" at bounding box center [135, 414] width 167 height 16
